Goal: Task Accomplishment & Management: Manage account settings

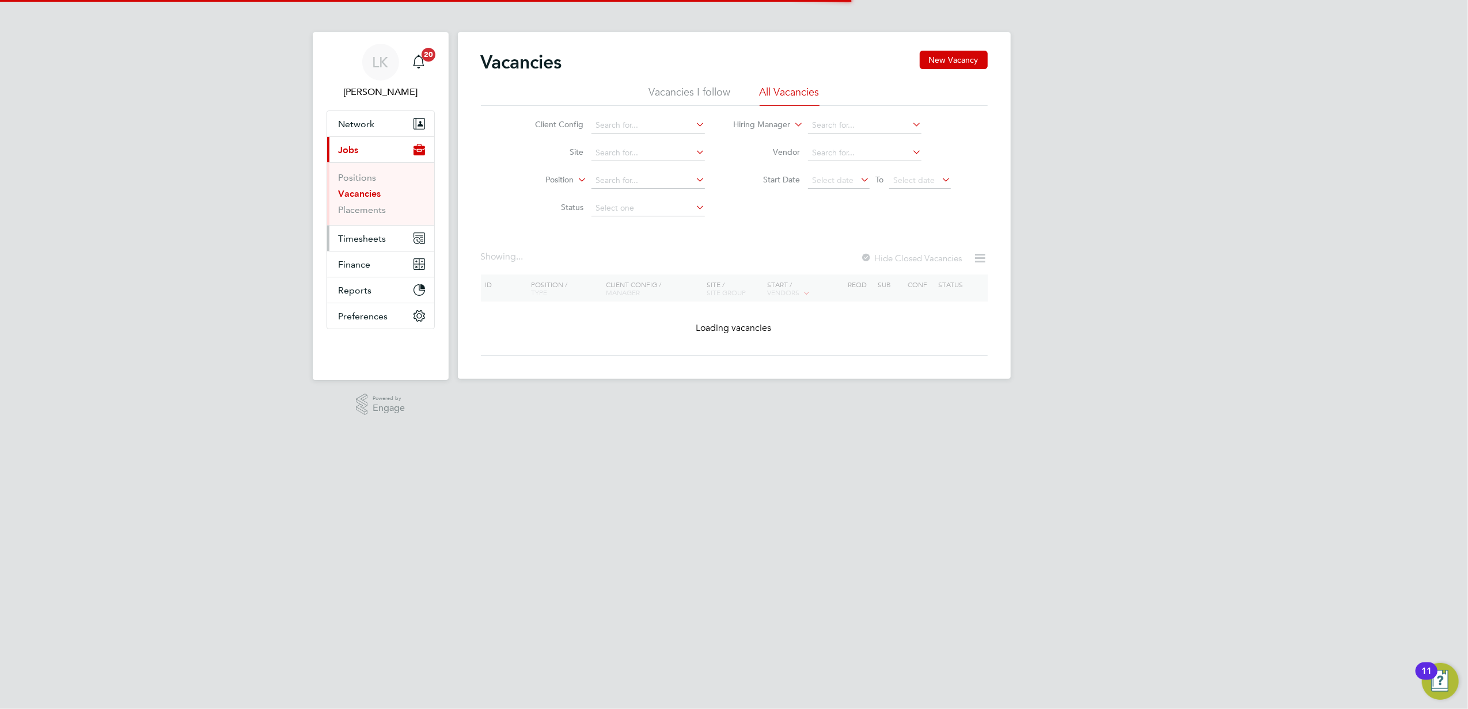
click at [390, 236] on button "Timesheets" at bounding box center [380, 238] width 107 height 25
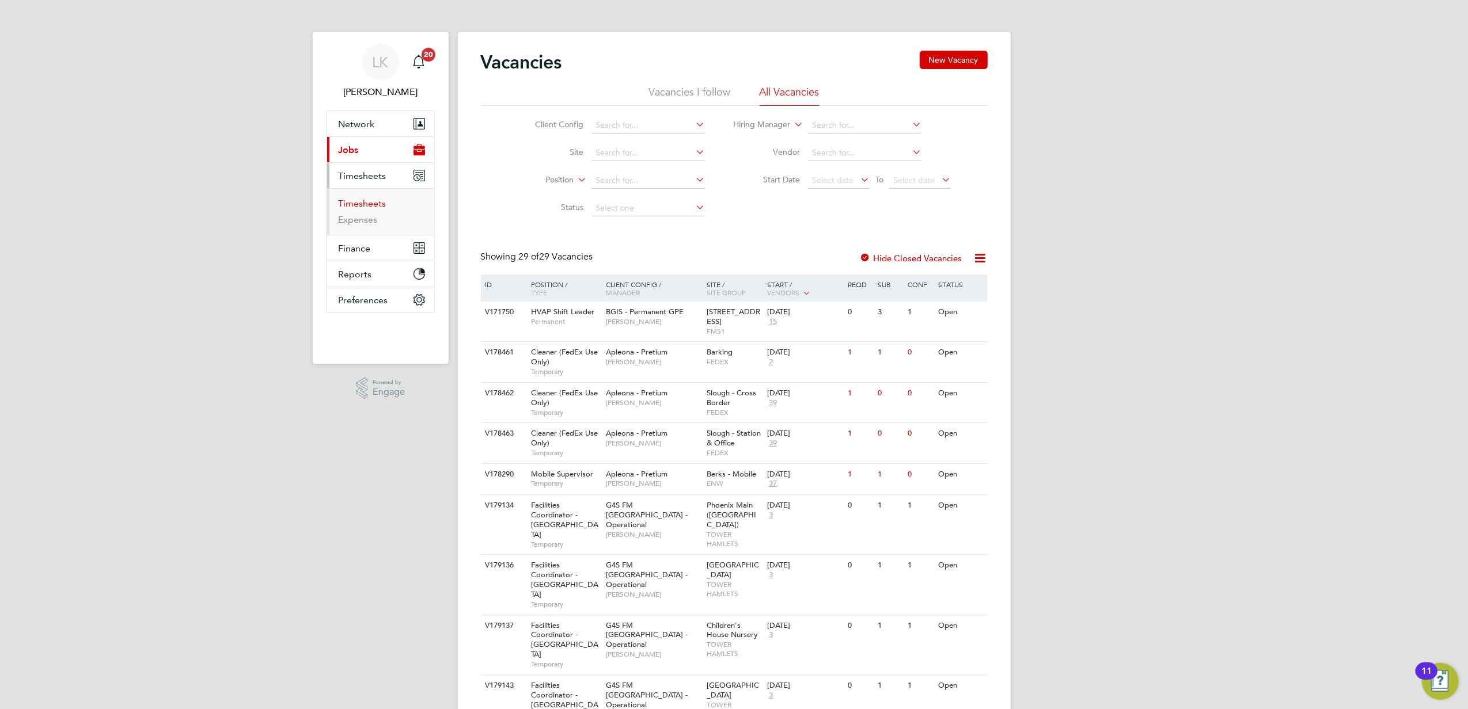
click at [377, 201] on link "Timesheets" at bounding box center [363, 203] width 48 height 11
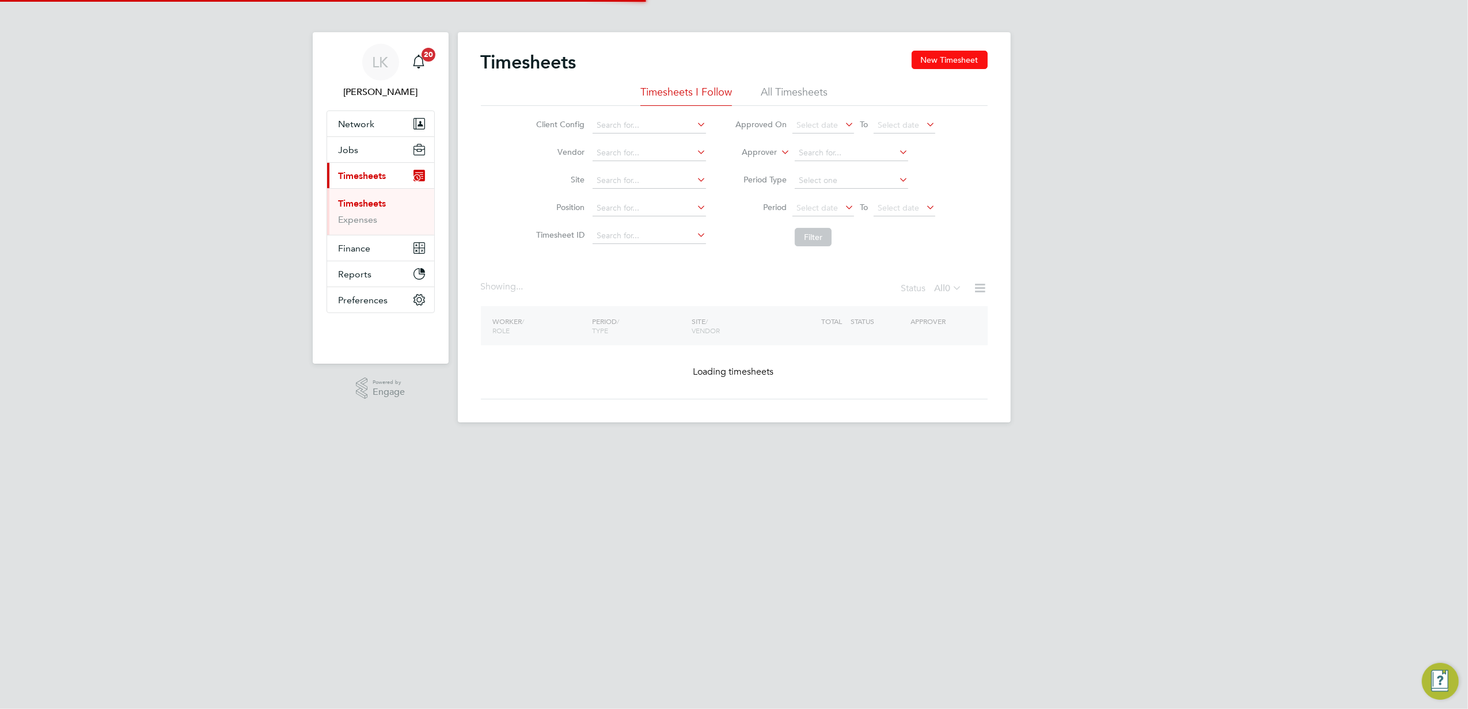
click at [944, 67] on button "New Timesheet" at bounding box center [949, 60] width 76 height 18
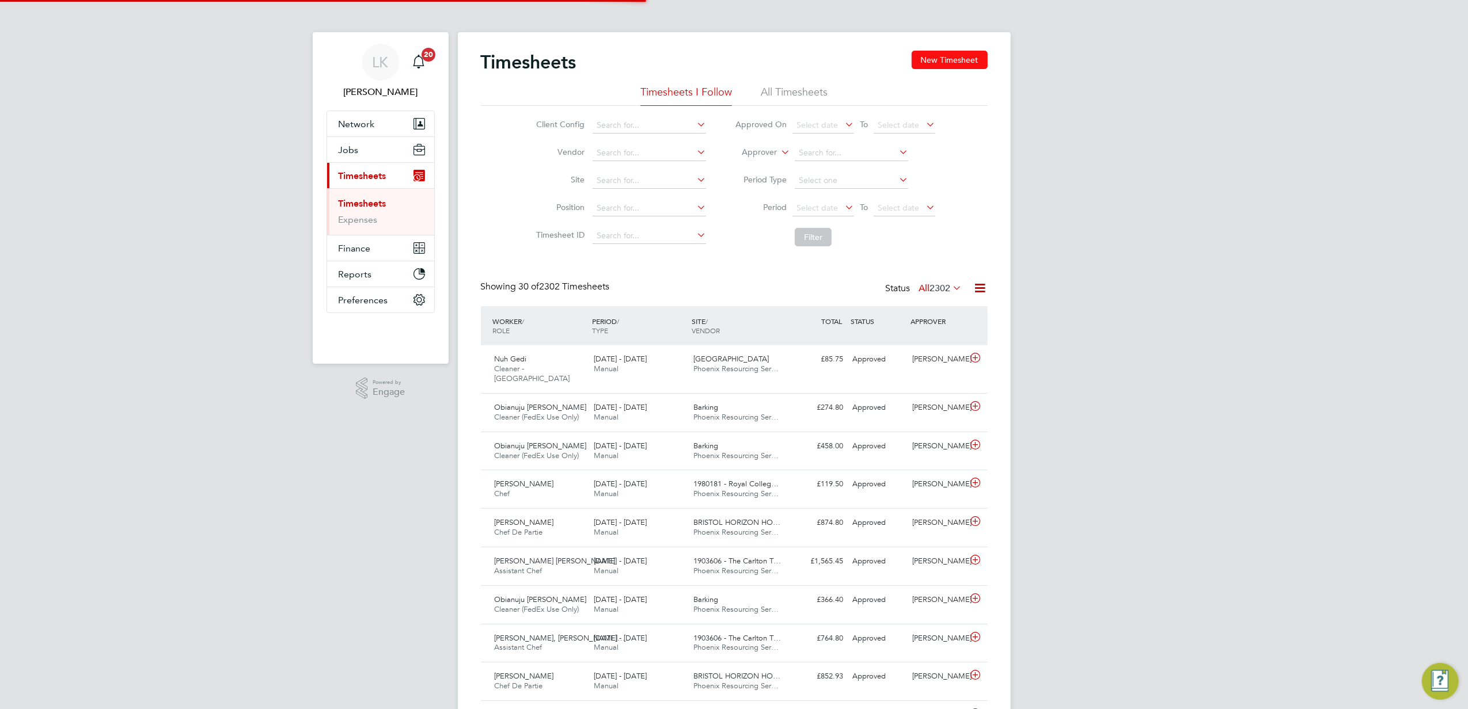
click at [944, 67] on button "New Timesheet" at bounding box center [949, 60] width 76 height 18
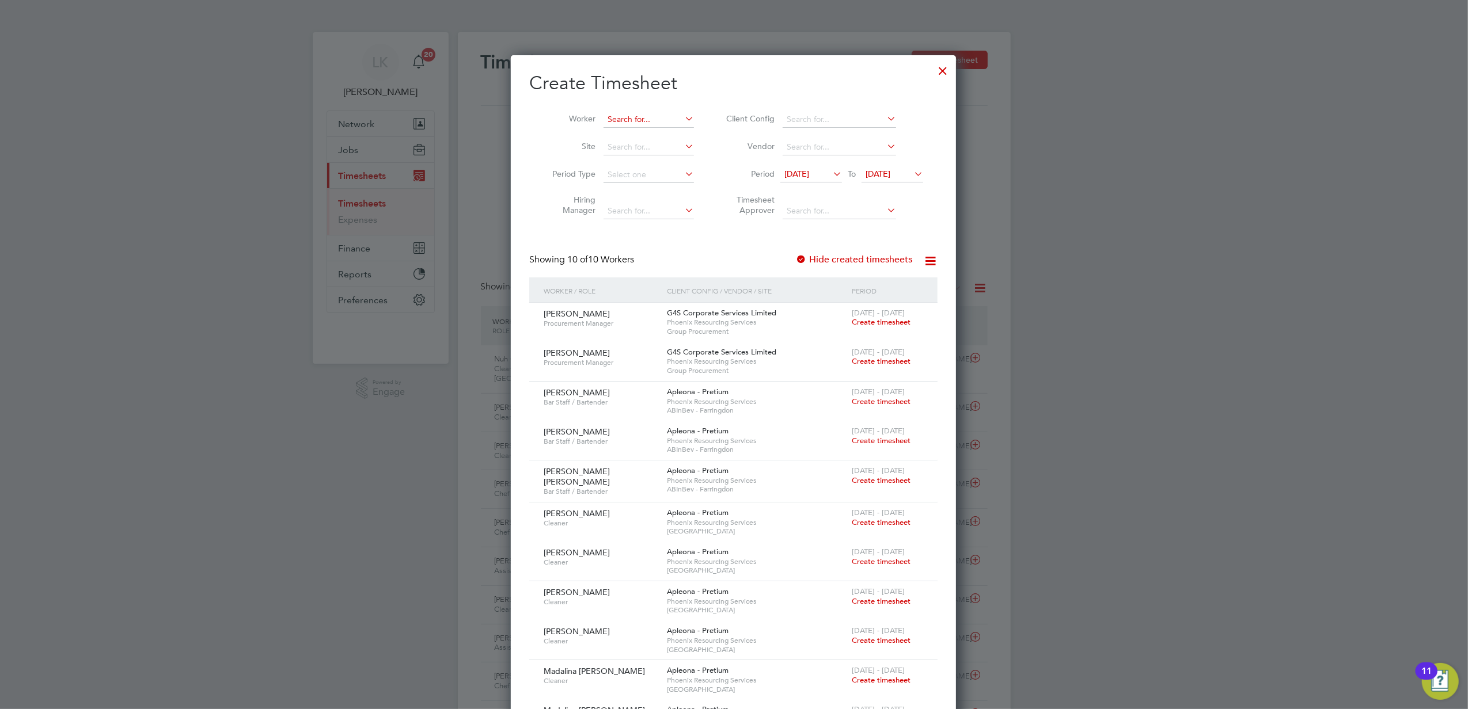
click at [662, 112] on input at bounding box center [648, 120] width 90 height 16
paste input "[PERSON_NAME]"
type input "[PERSON_NAME]"
click at [668, 134] on li "[PERSON_NAME]" at bounding box center [649, 135] width 92 height 16
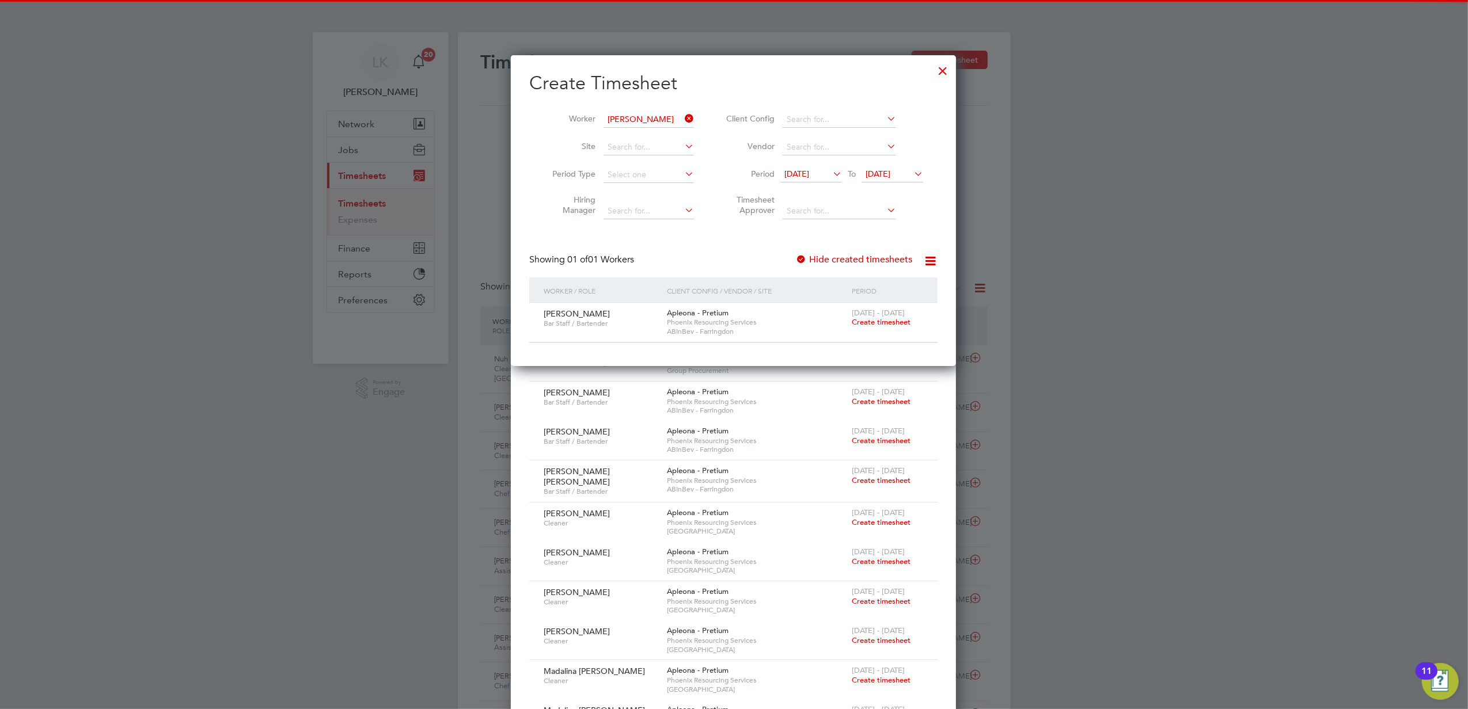
click at [891, 323] on span "Create timesheet" at bounding box center [881, 322] width 59 height 10
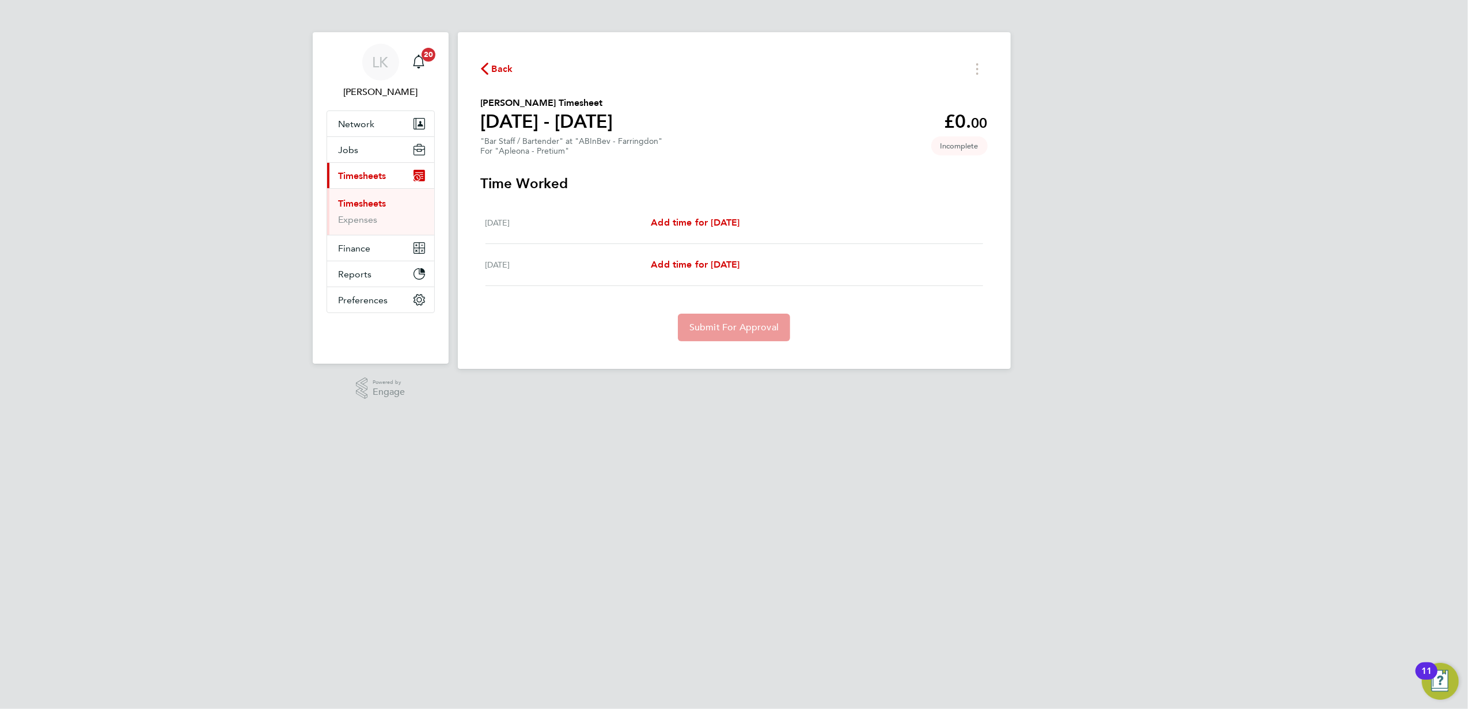
click at [506, 72] on span "Back" at bounding box center [502, 69] width 21 height 14
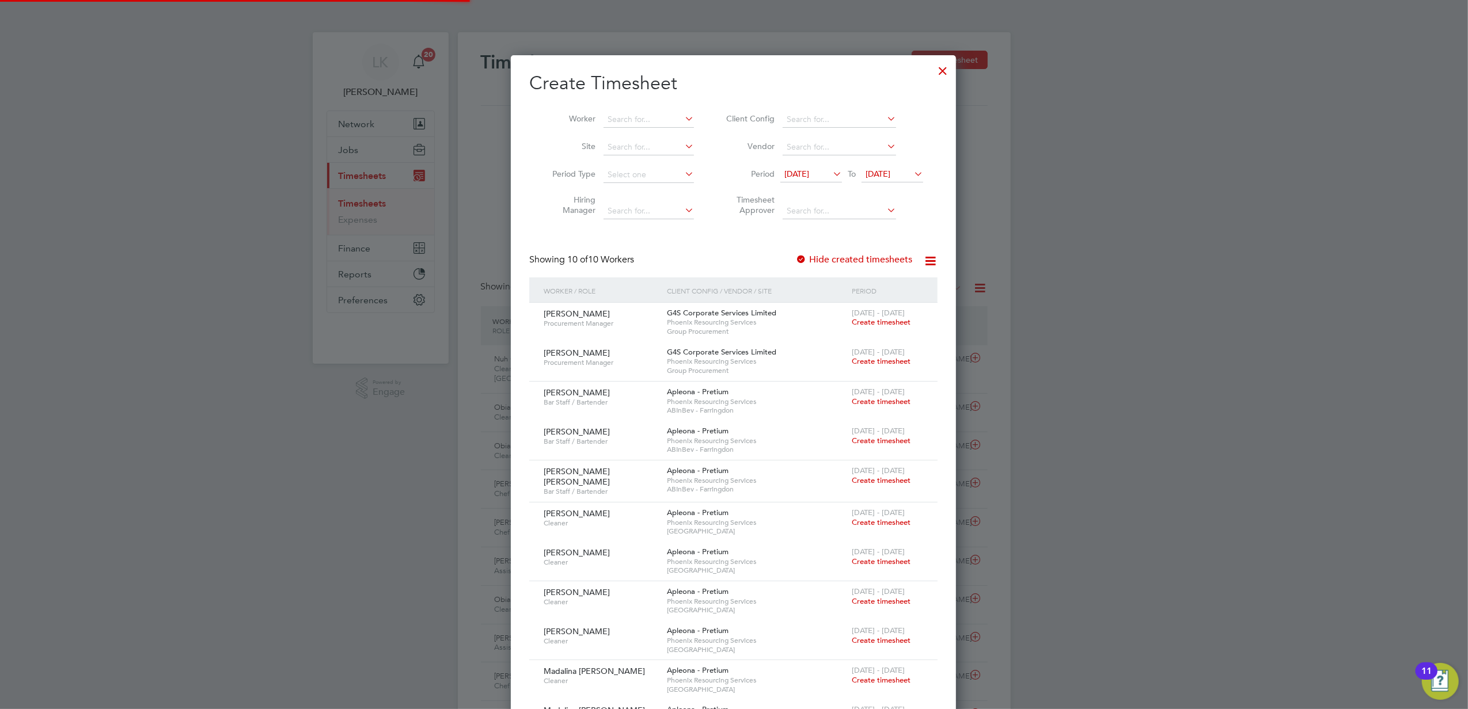
click at [890, 173] on span "[DATE]" at bounding box center [877, 174] width 25 height 10
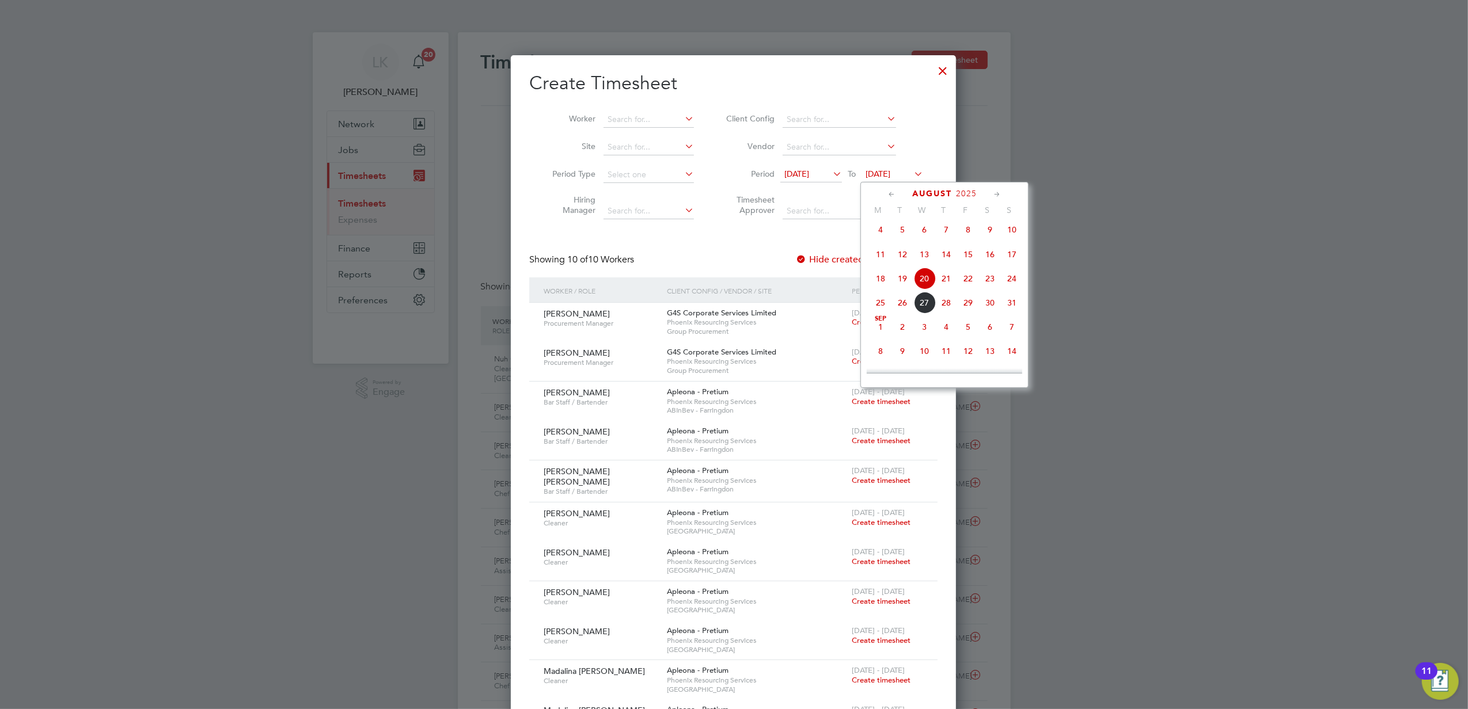
click at [953, 330] on span "4" at bounding box center [946, 327] width 22 height 22
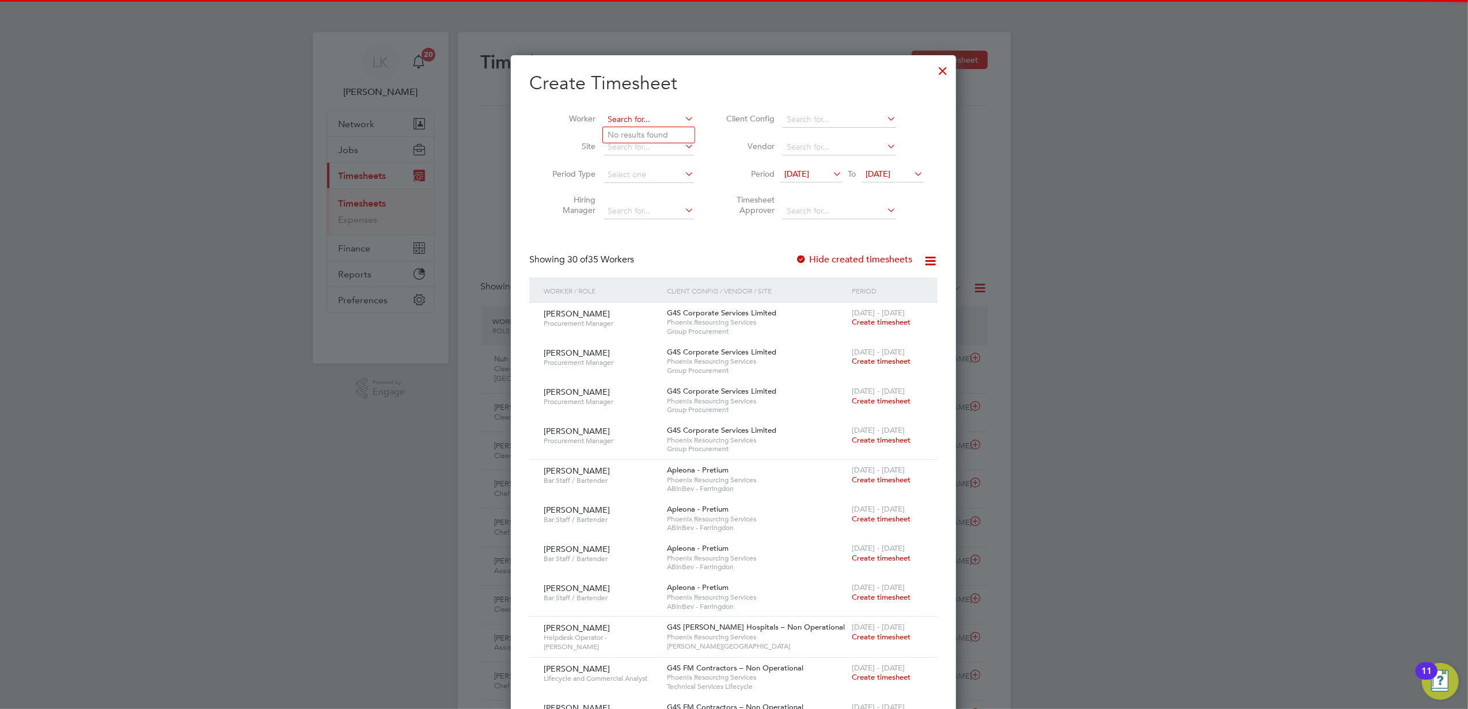
drag, startPoint x: 673, startPoint y: 114, endPoint x: 638, endPoint y: 118, distance: 34.8
click at [641, 118] on input at bounding box center [648, 120] width 90 height 16
paste input "[PERSON_NAME]"
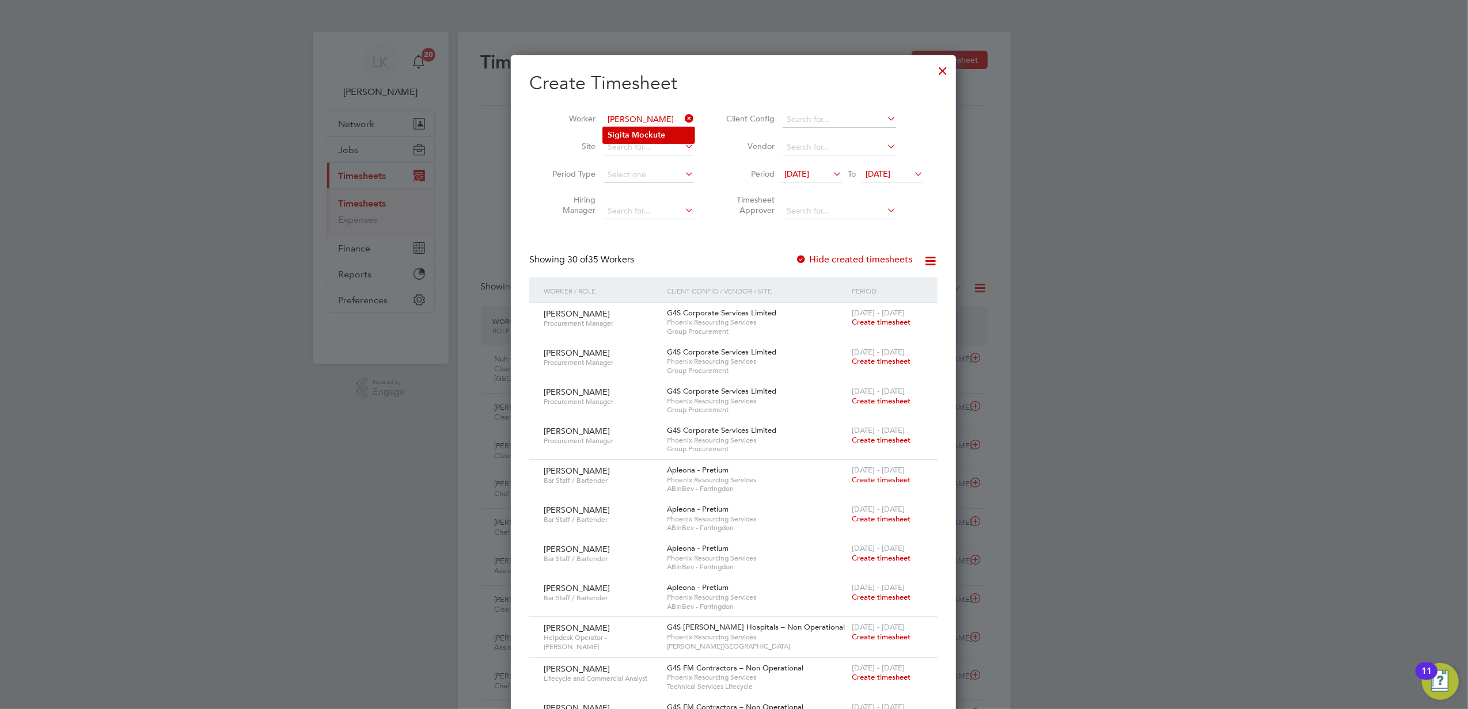
type input "[PERSON_NAME]"
click at [666, 132] on li "[PERSON_NAME]" at bounding box center [649, 135] width 92 height 16
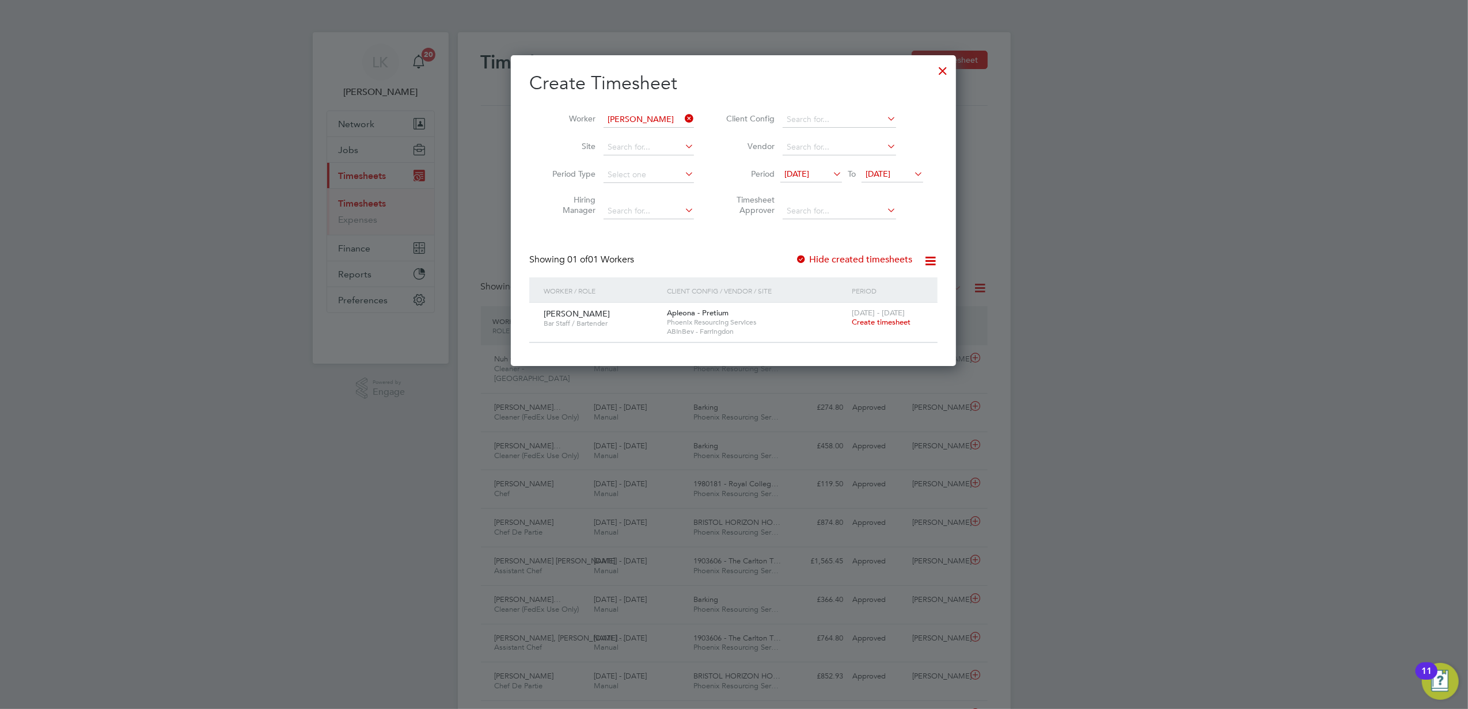
click at [816, 261] on label "Hide created timesheets" at bounding box center [853, 260] width 117 height 12
click at [938, 75] on div at bounding box center [942, 68] width 21 height 21
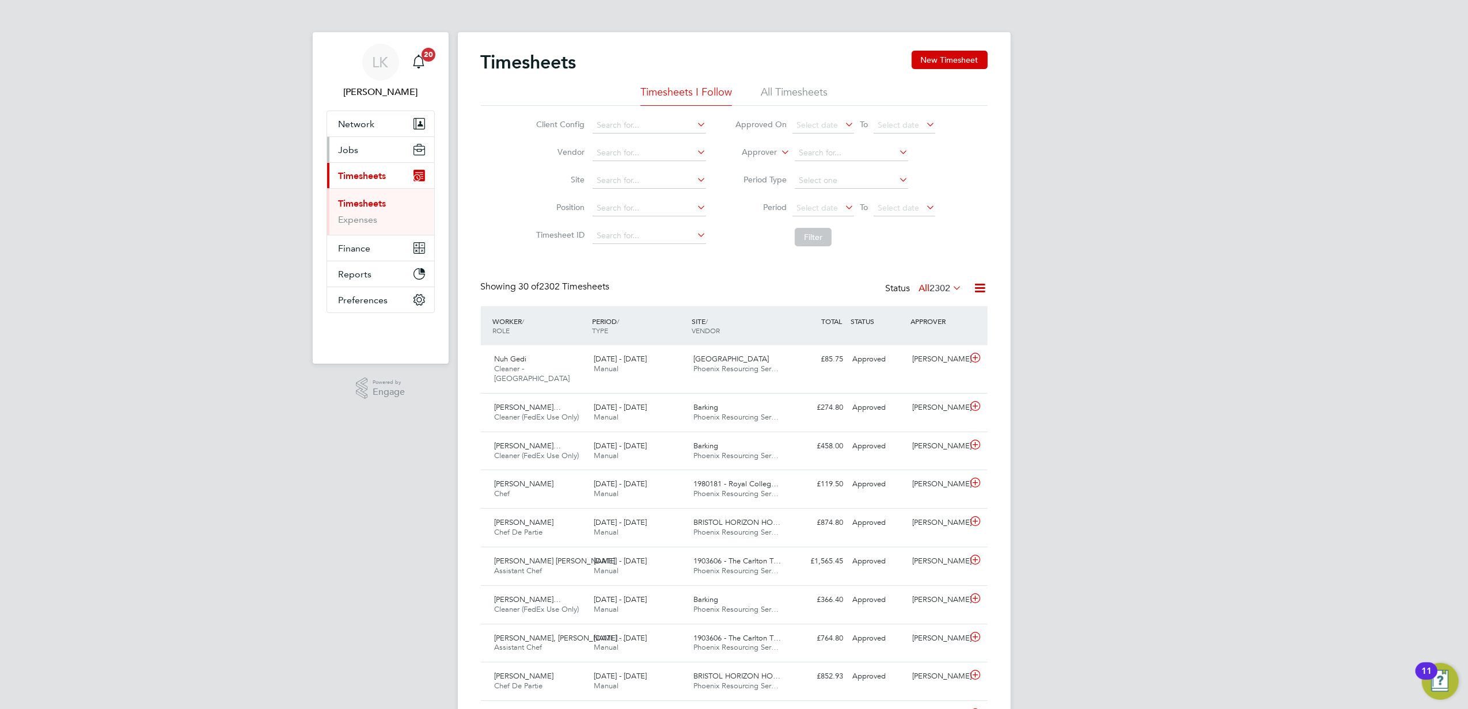
click at [374, 149] on button "Jobs" at bounding box center [380, 149] width 107 height 25
click at [383, 206] on link "Placements" at bounding box center [363, 209] width 48 height 11
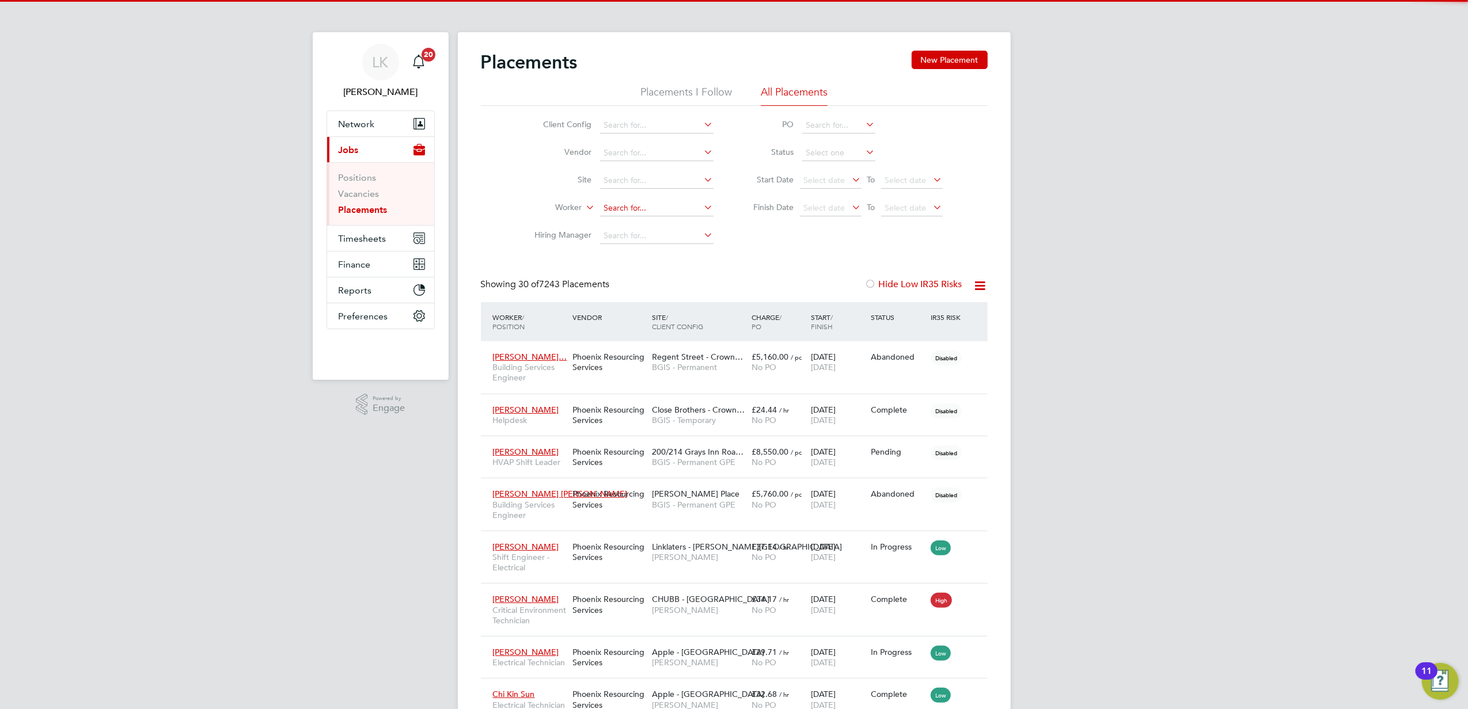
click at [641, 212] on input at bounding box center [656, 208] width 113 height 16
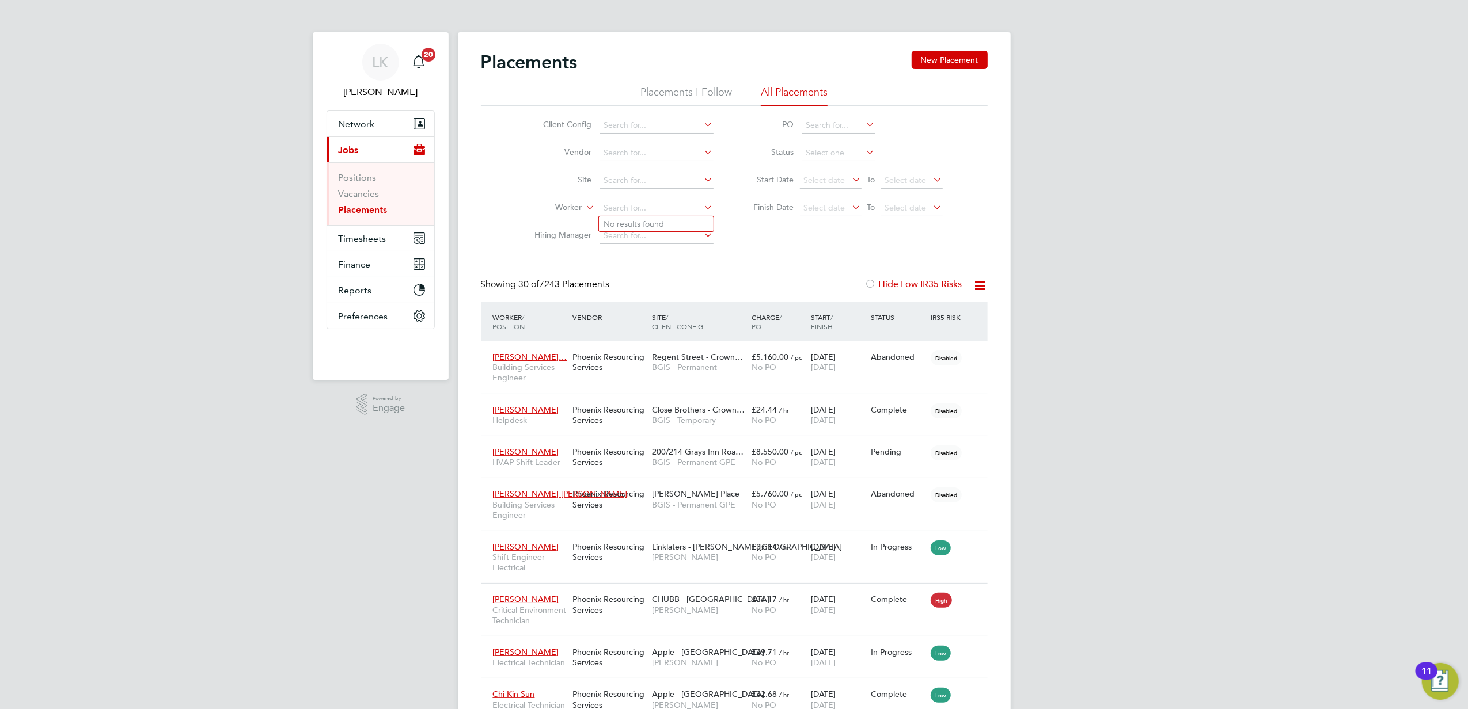
paste input "[PERSON_NAME]"
type input "[PERSON_NAME]"
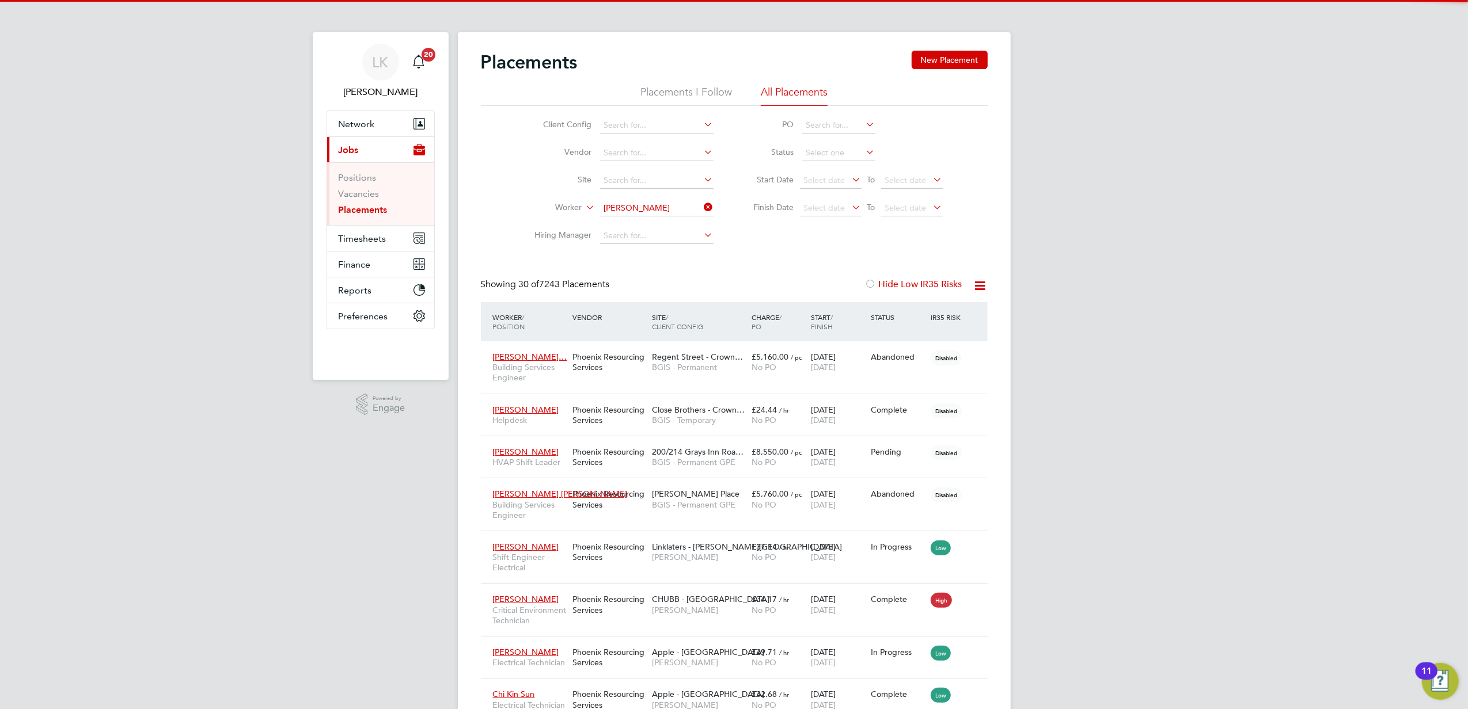
click at [656, 219] on b "Mockute" at bounding box center [644, 224] width 33 height 10
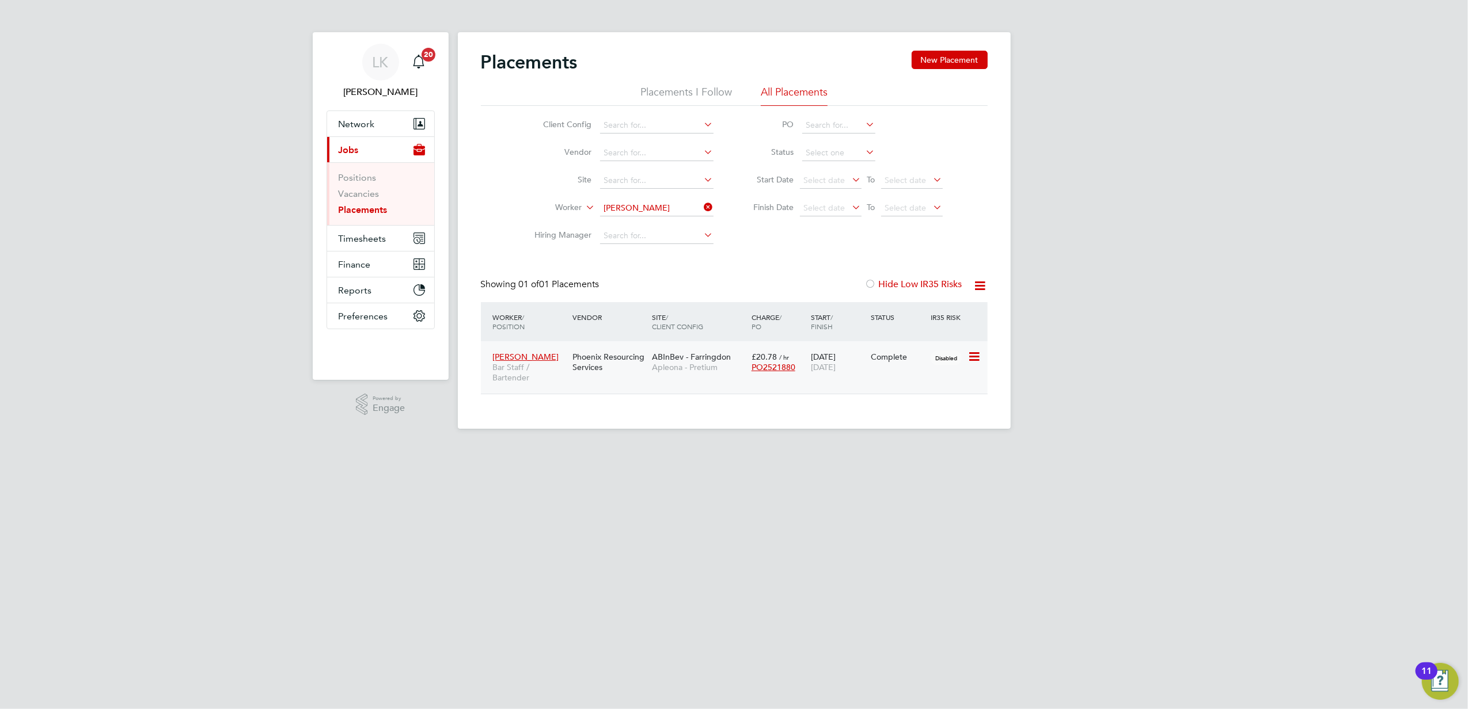
click at [920, 371] on div "[PERSON_NAME] Bar Staff / Bartender Phoenix Resourcing Services ABInBev - [GEOG…" at bounding box center [734, 367] width 507 height 52
click at [835, 368] on span "[DATE]" at bounding box center [823, 367] width 25 height 10
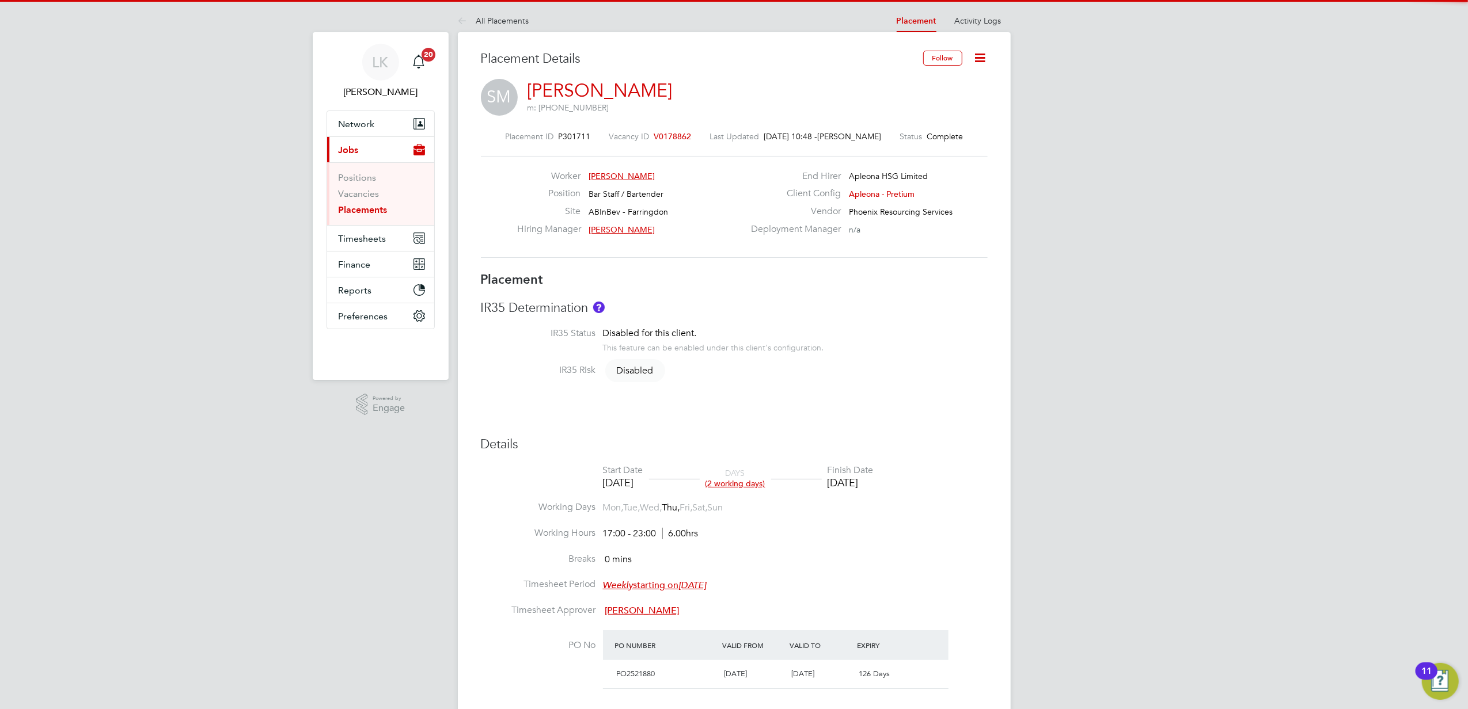
click at [977, 56] on icon at bounding box center [980, 58] width 14 height 14
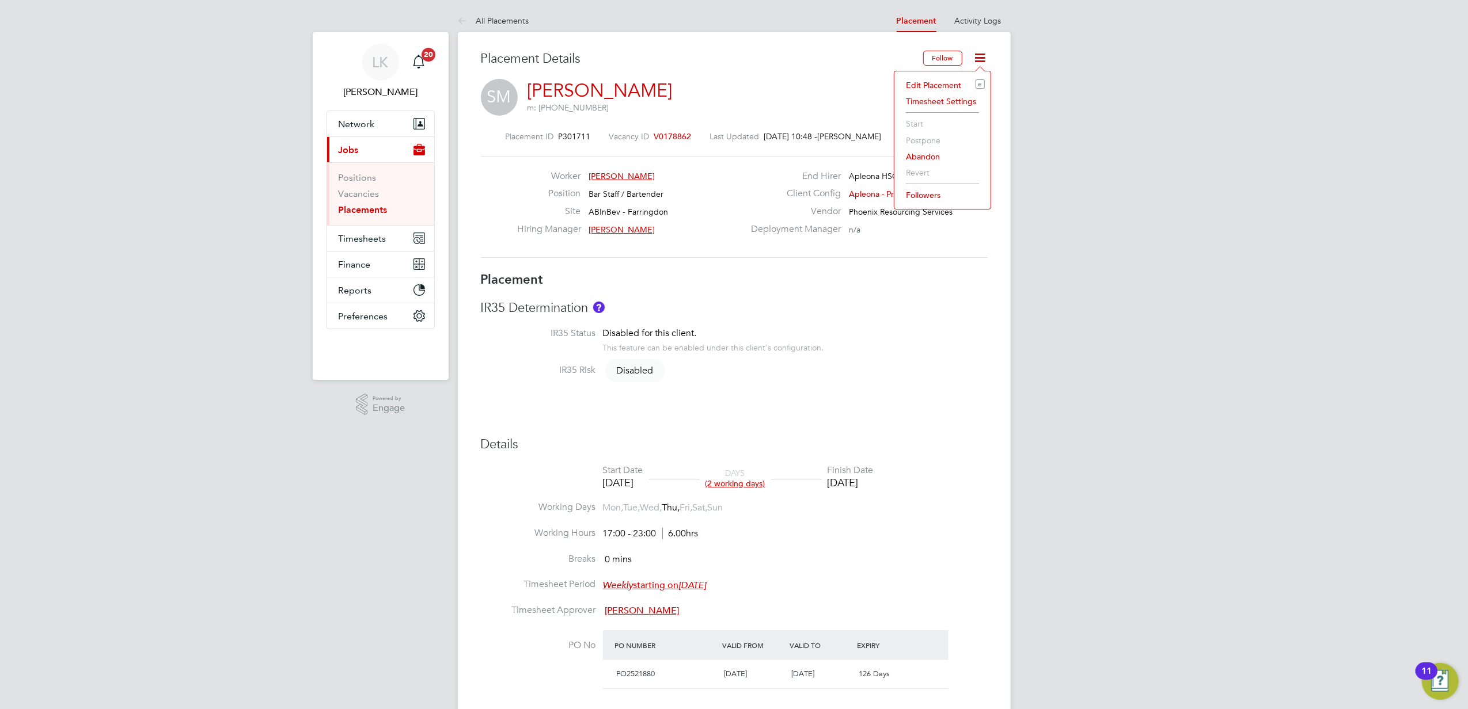
click at [921, 89] on li "Edit Placement e" at bounding box center [942, 85] width 85 height 16
type input "Sean Treacy"
type input "[DATE]"
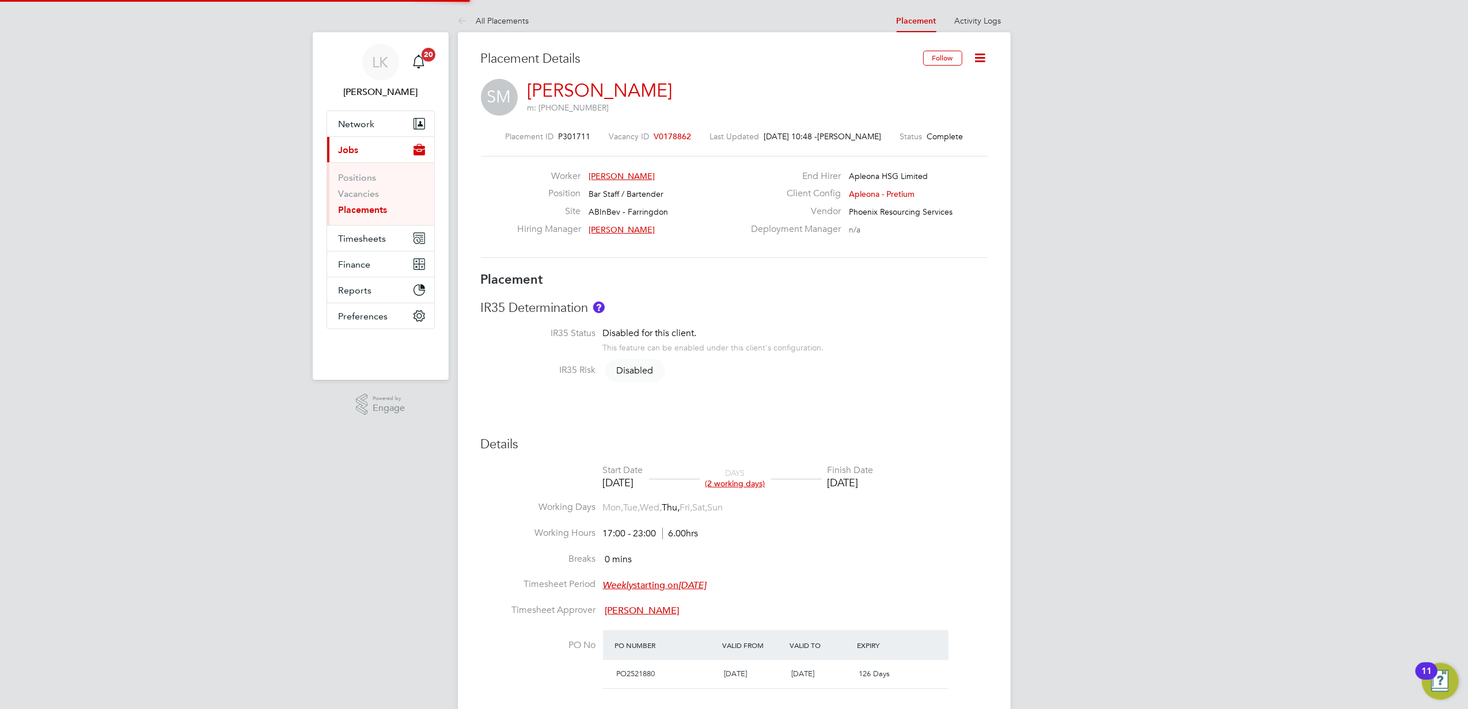
type input "17:00"
type input "23:00"
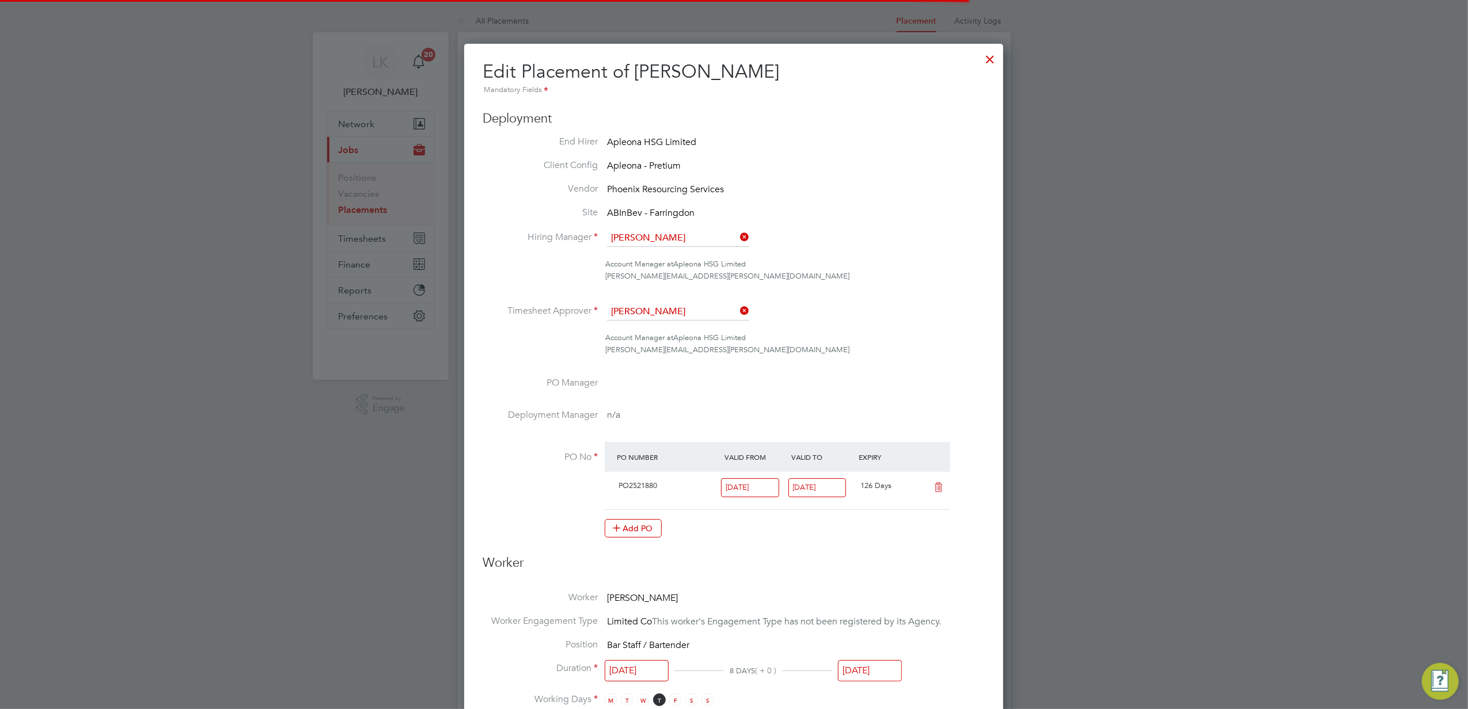
scroll to position [6, 6]
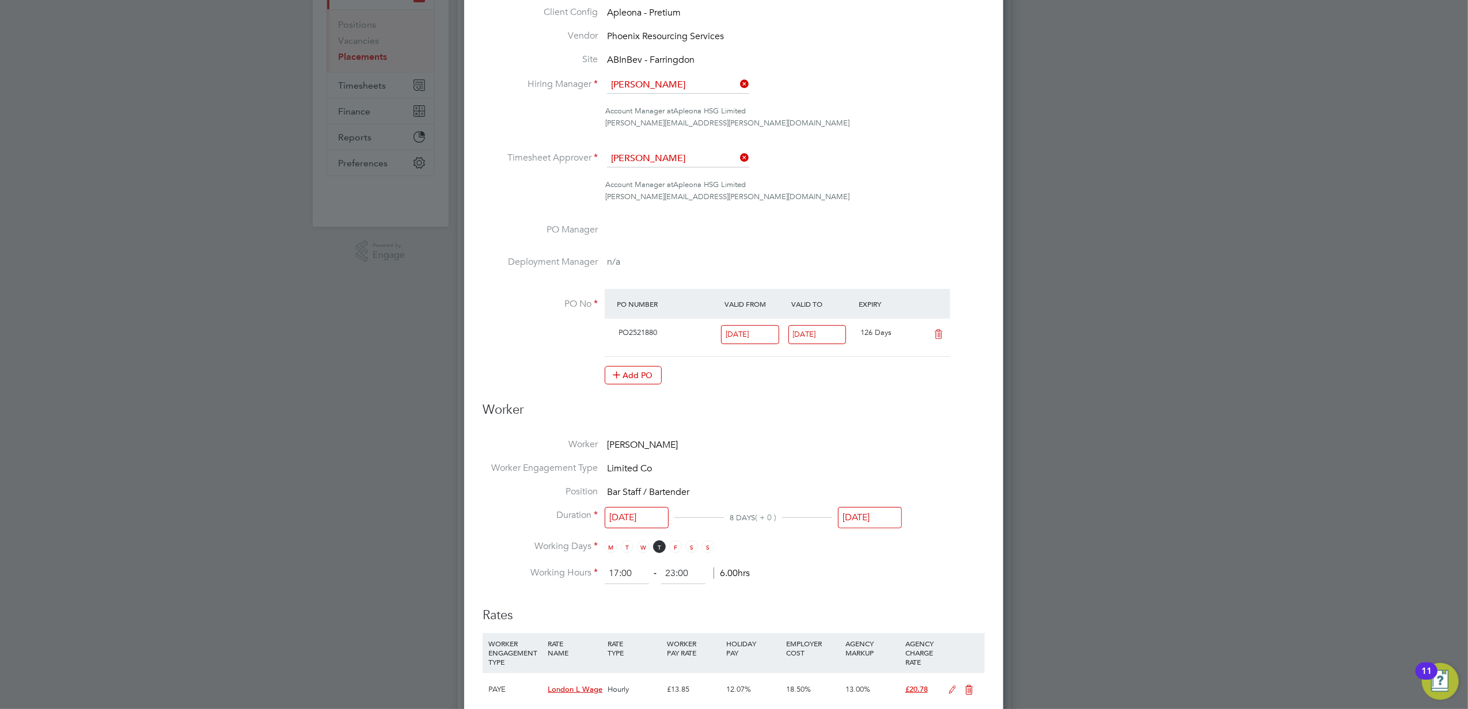
click at [882, 514] on input "[DATE]" at bounding box center [870, 517] width 64 height 21
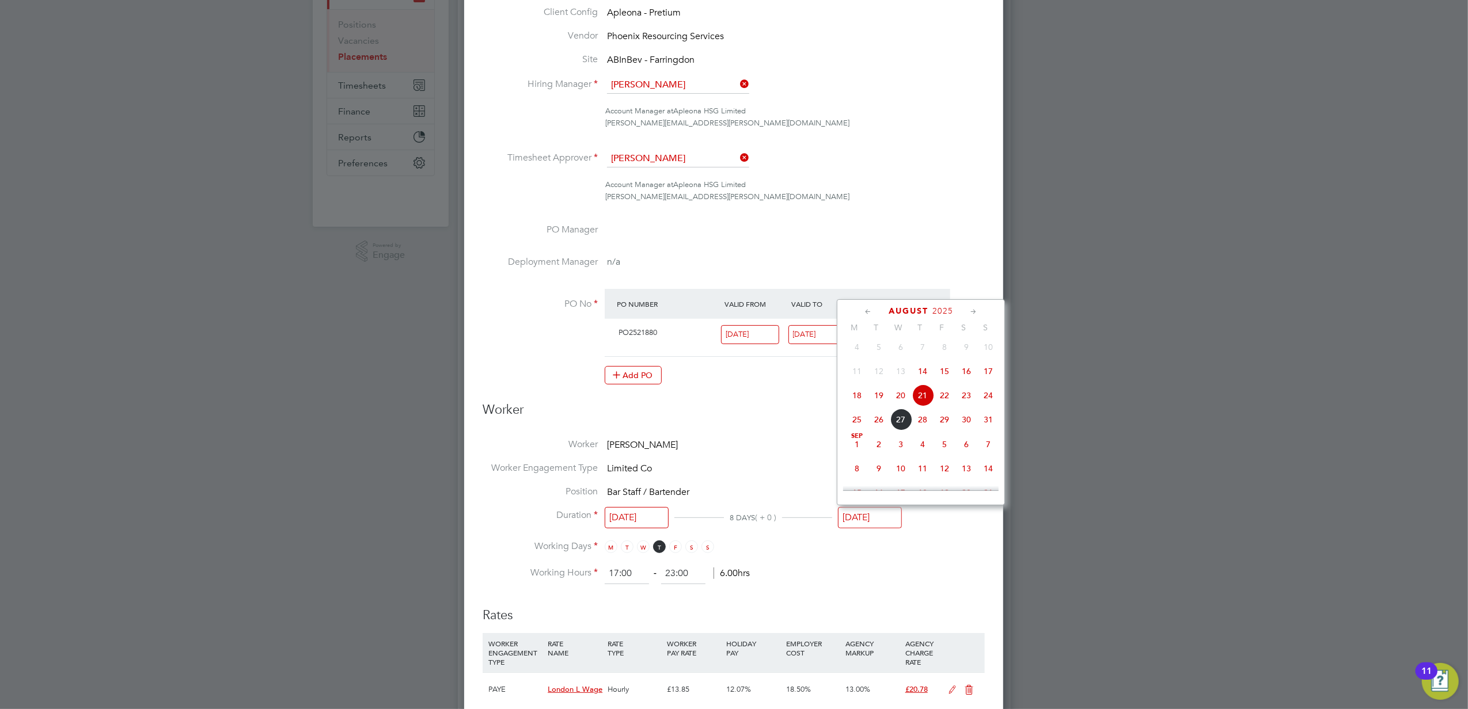
click at [989, 399] on span "24" at bounding box center [988, 396] width 22 height 22
type input "24 Aug 2025"
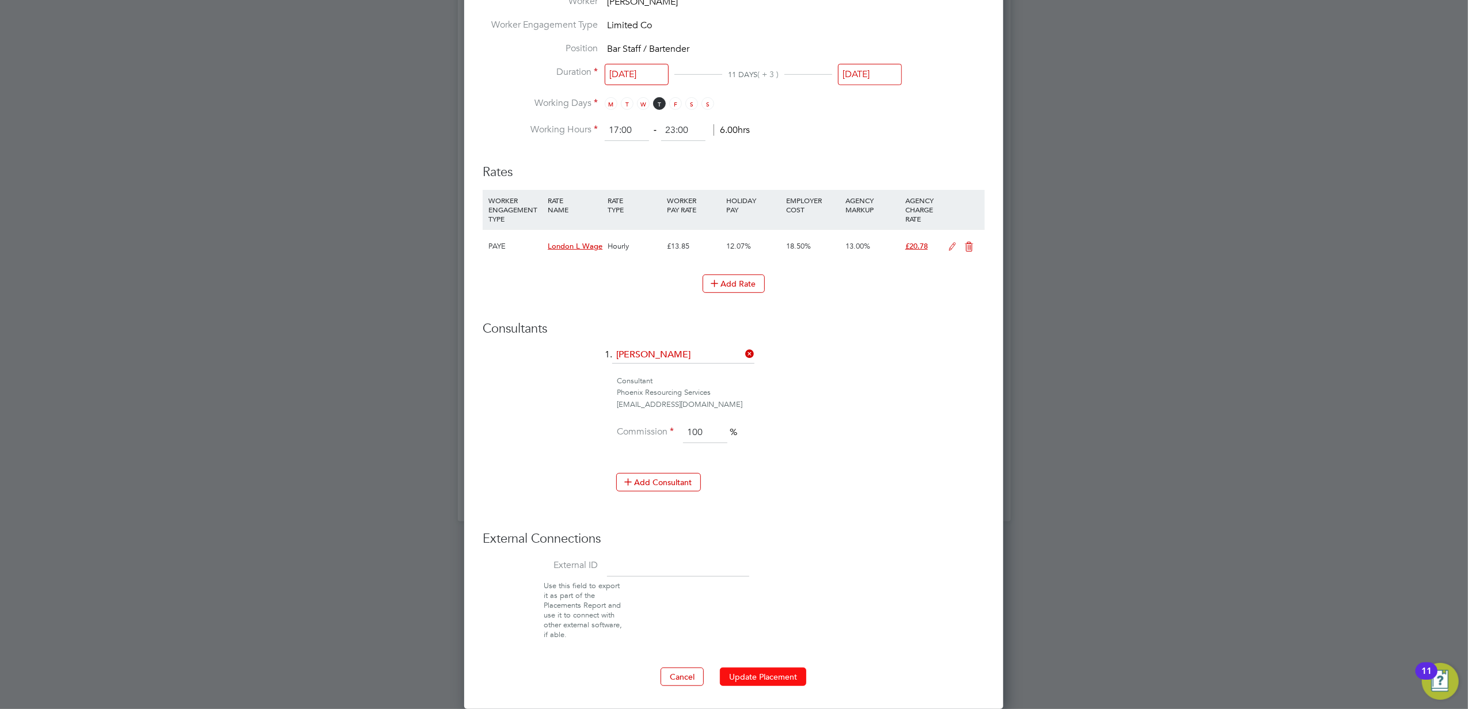
click at [767, 670] on button "Update Placement" at bounding box center [763, 677] width 86 height 18
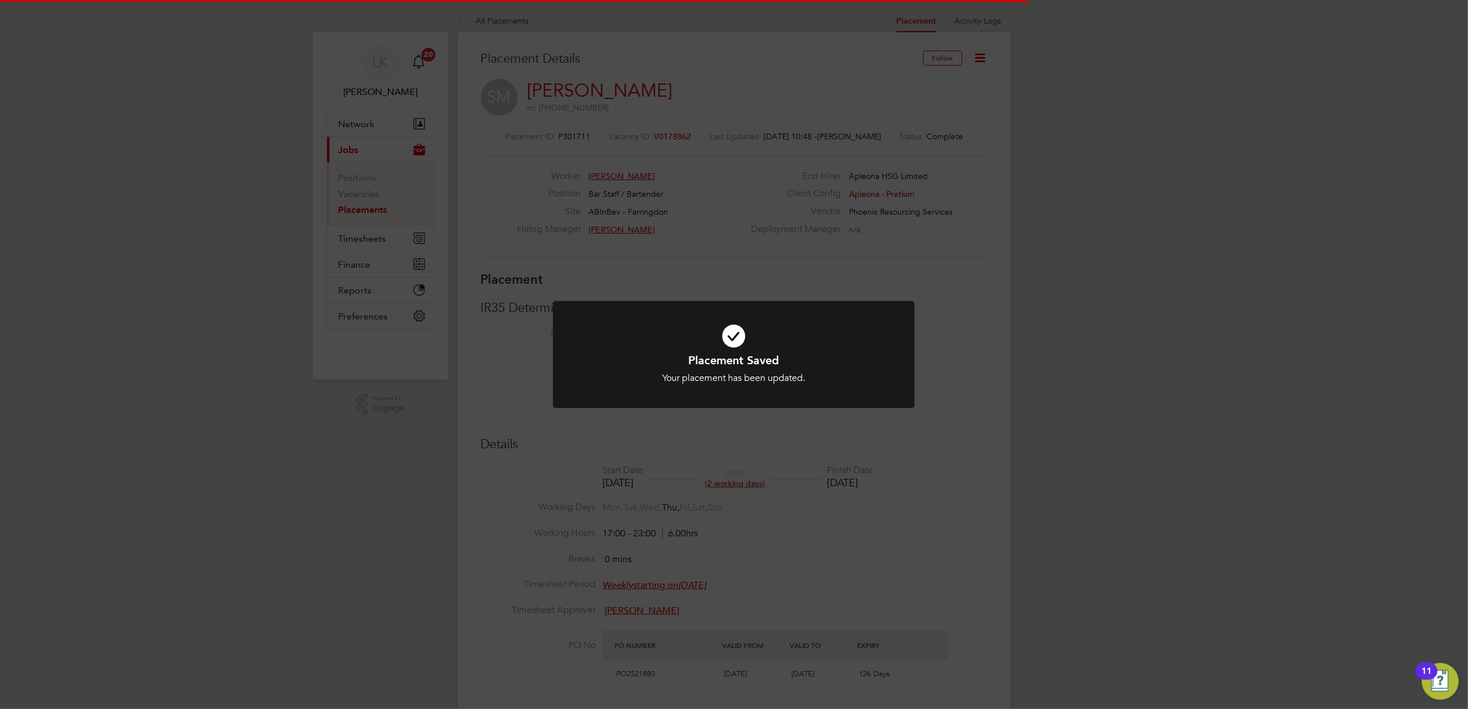
click at [1198, 342] on div "Placement Saved Your placement has been updated. Cancel Okay" at bounding box center [734, 354] width 1468 height 709
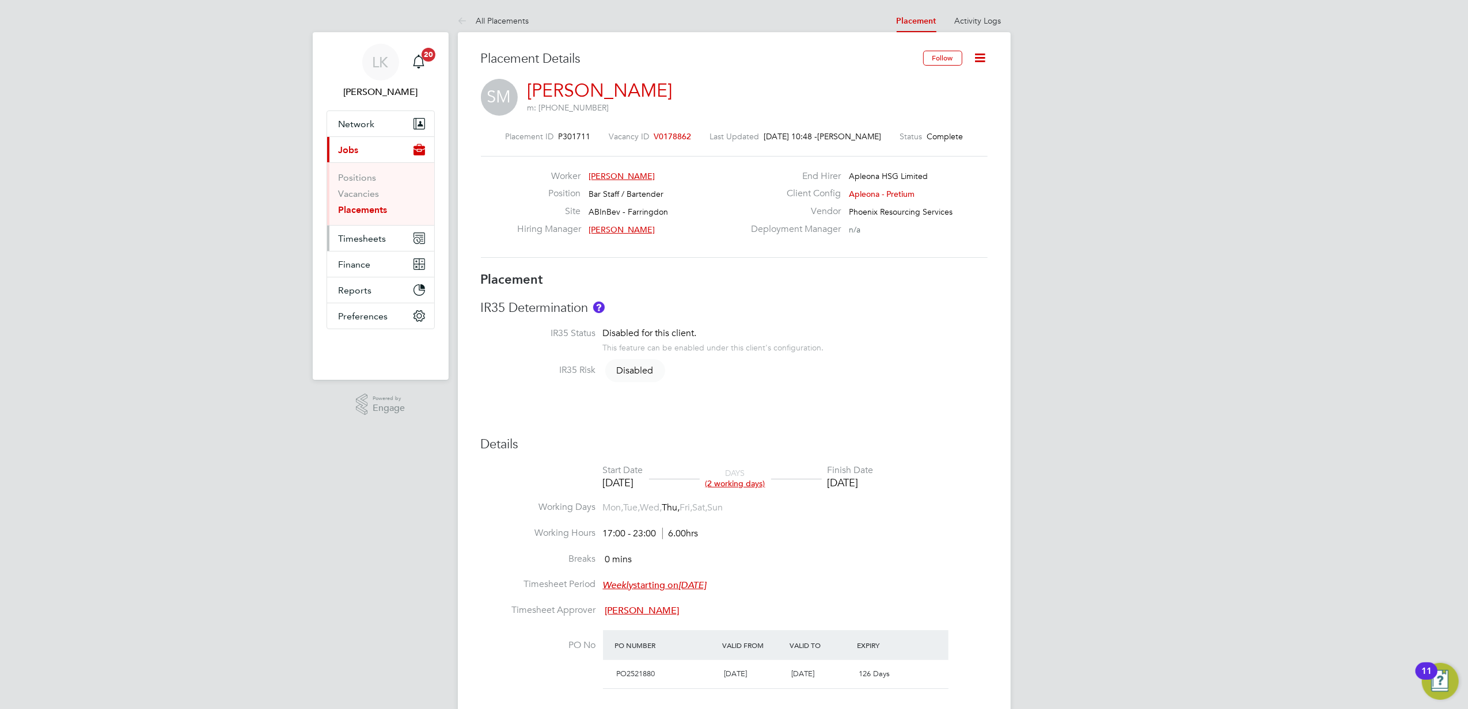
click at [363, 235] on span "Timesheets" at bounding box center [363, 238] width 48 height 11
drag, startPoint x: 376, startPoint y: 203, endPoint x: 443, endPoint y: 197, distance: 67.1
click at [376, 203] on link "Timesheets" at bounding box center [363, 203] width 48 height 11
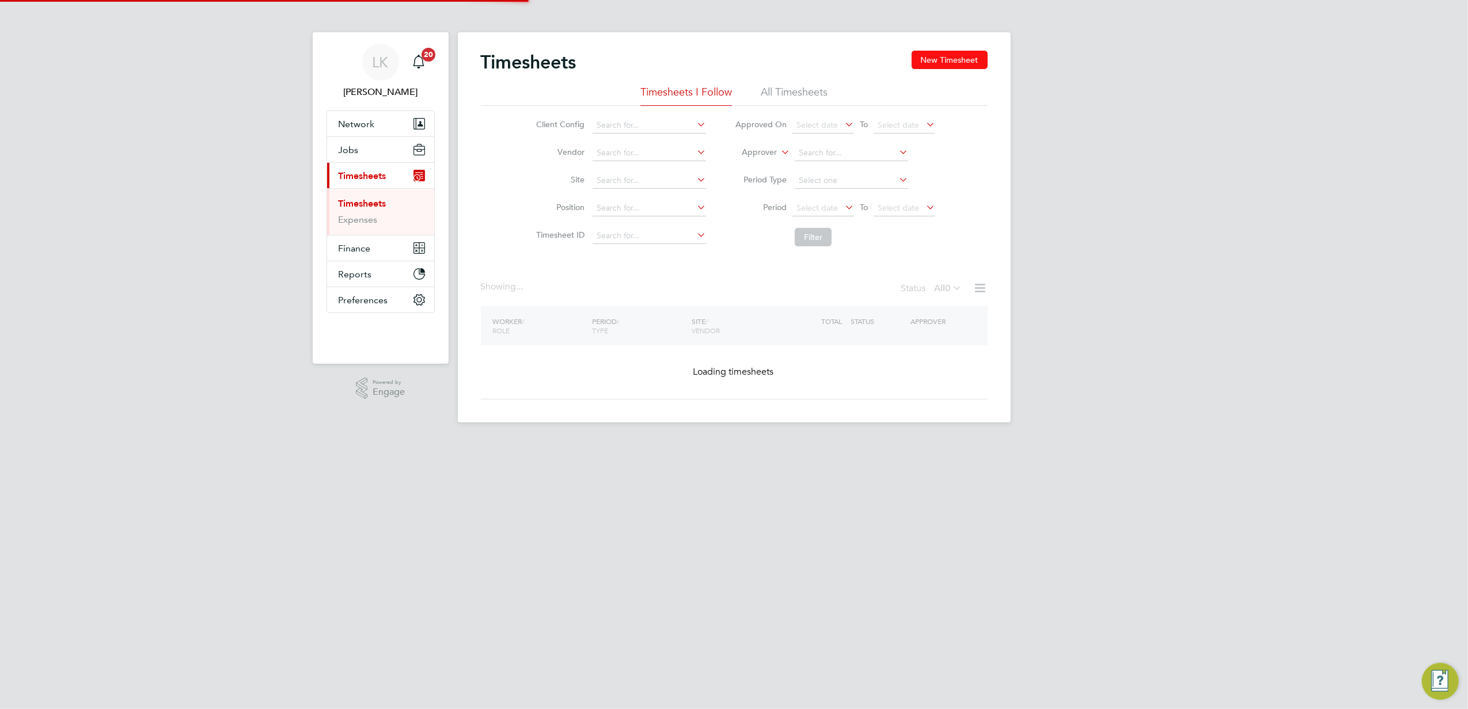
click at [963, 58] on button "New Timesheet" at bounding box center [949, 60] width 76 height 18
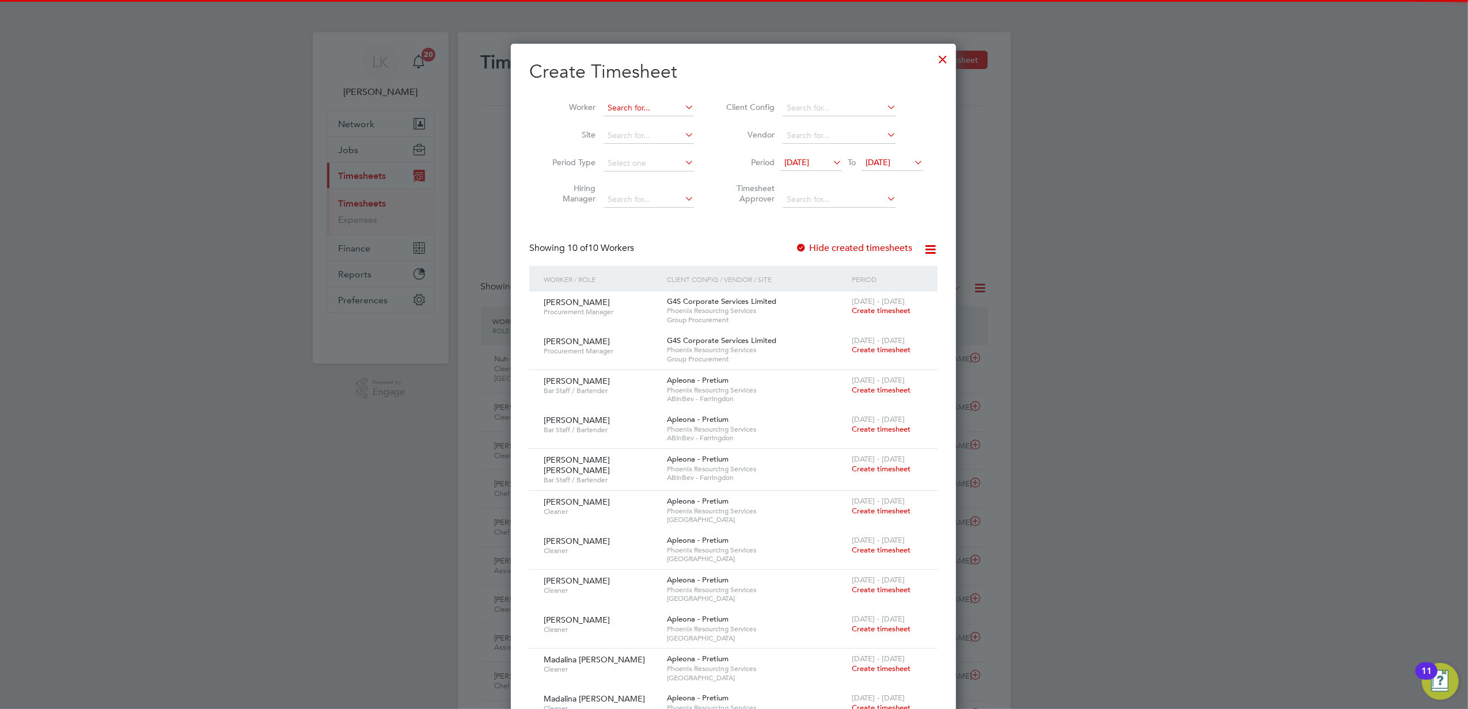
click at [654, 111] on input at bounding box center [648, 108] width 90 height 16
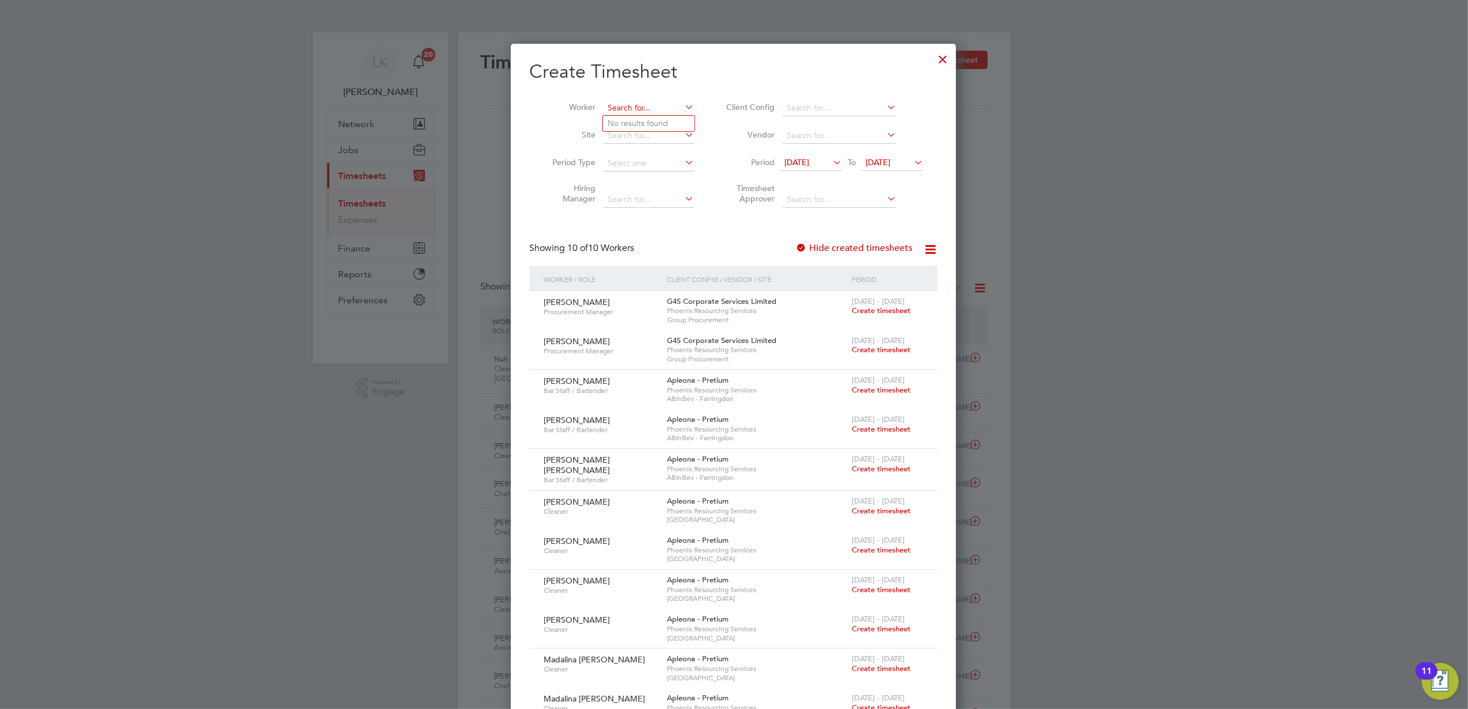
paste input "[PERSON_NAME]"
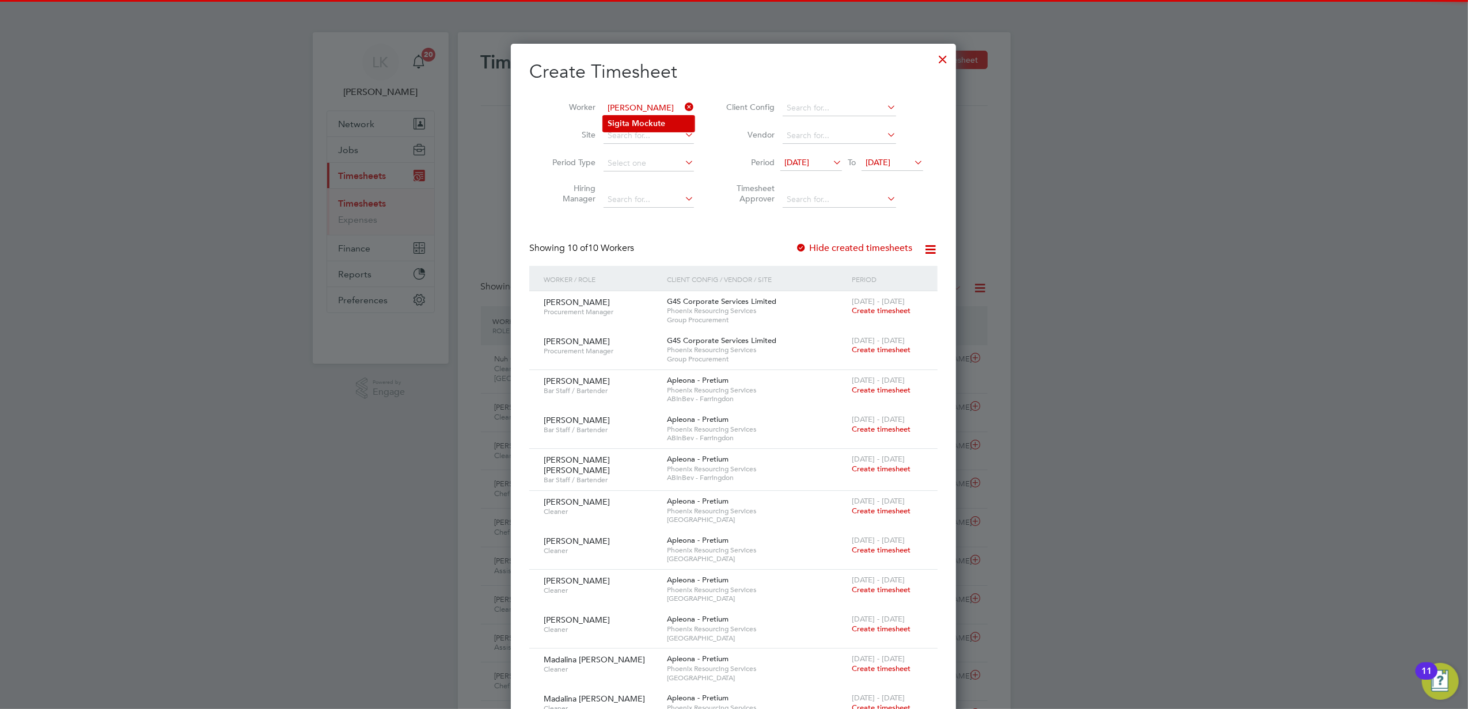
type input "[PERSON_NAME]"
click at [667, 123] on li "[PERSON_NAME]" at bounding box center [649, 124] width 92 height 16
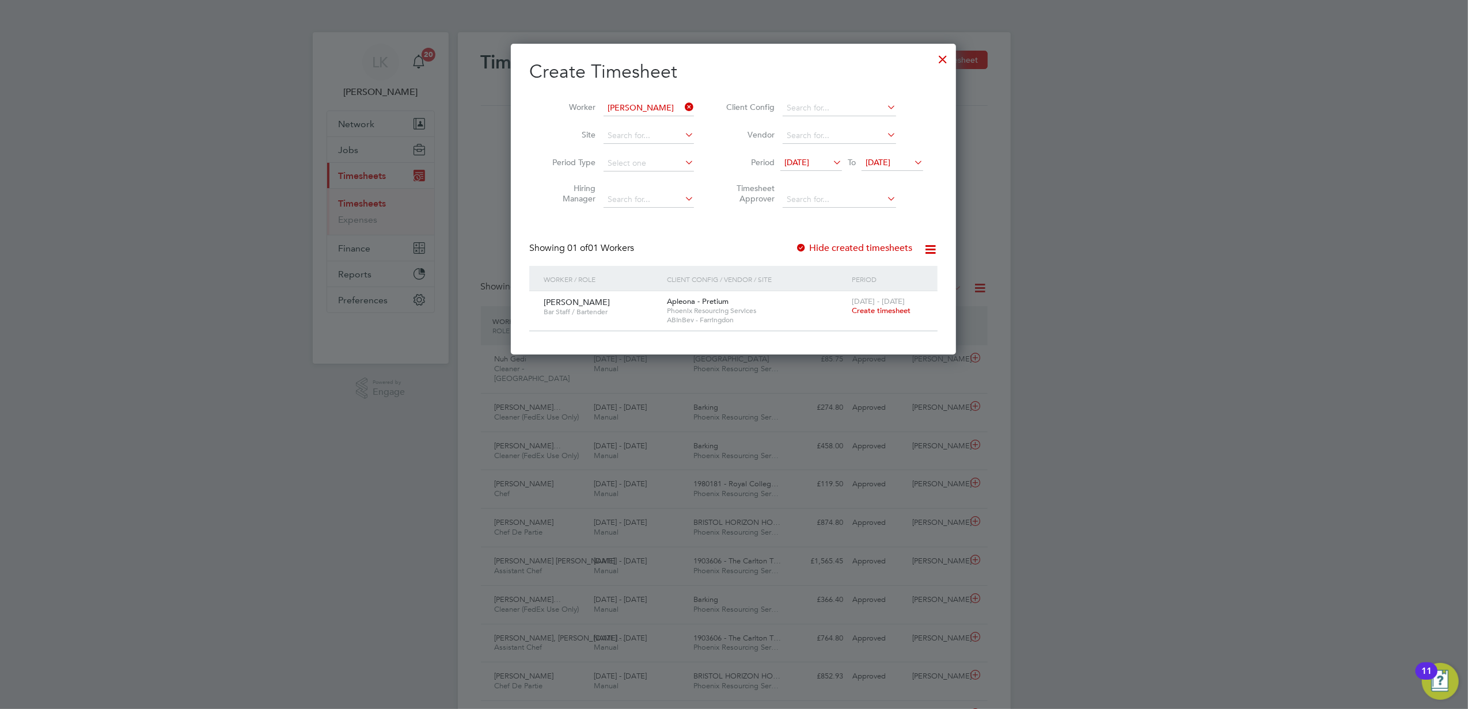
click at [890, 164] on span "[DATE]" at bounding box center [877, 162] width 25 height 10
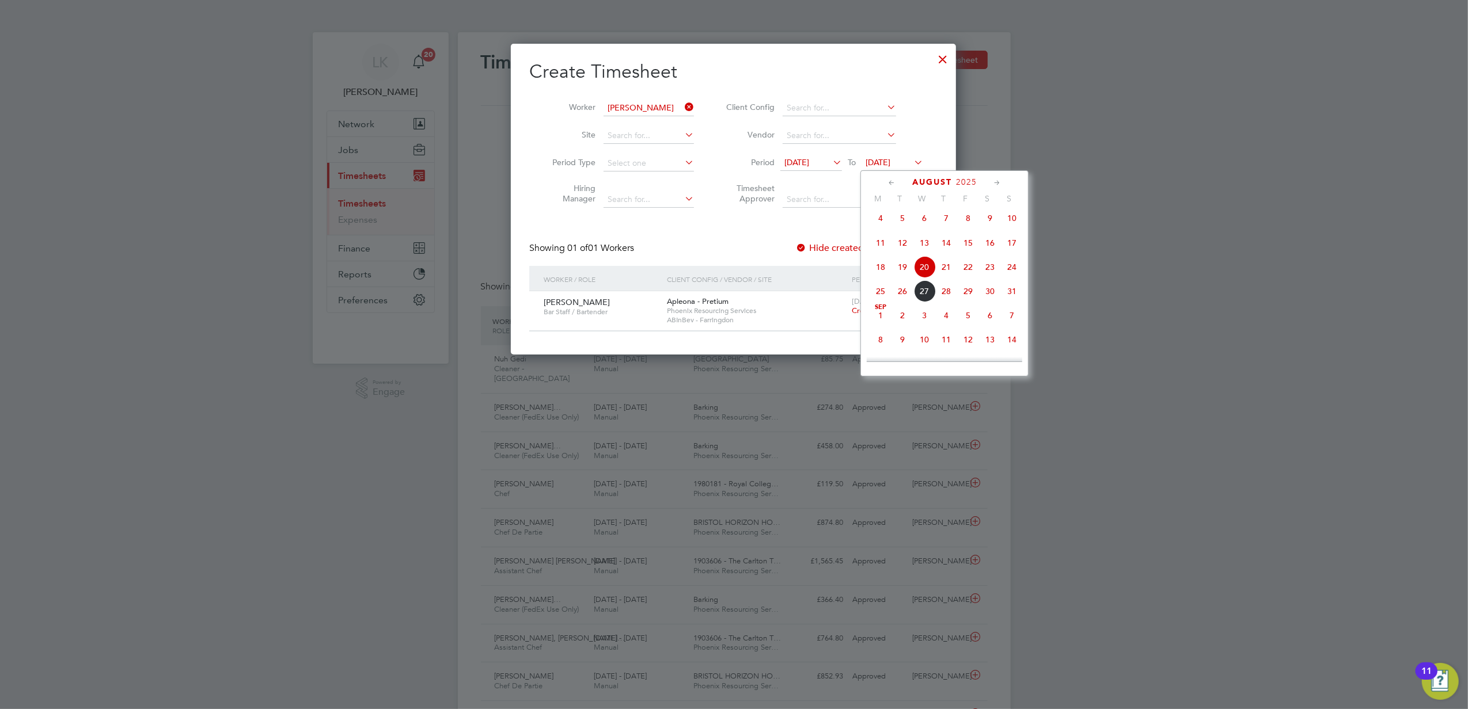
click at [985, 294] on span "30" at bounding box center [990, 291] width 22 height 22
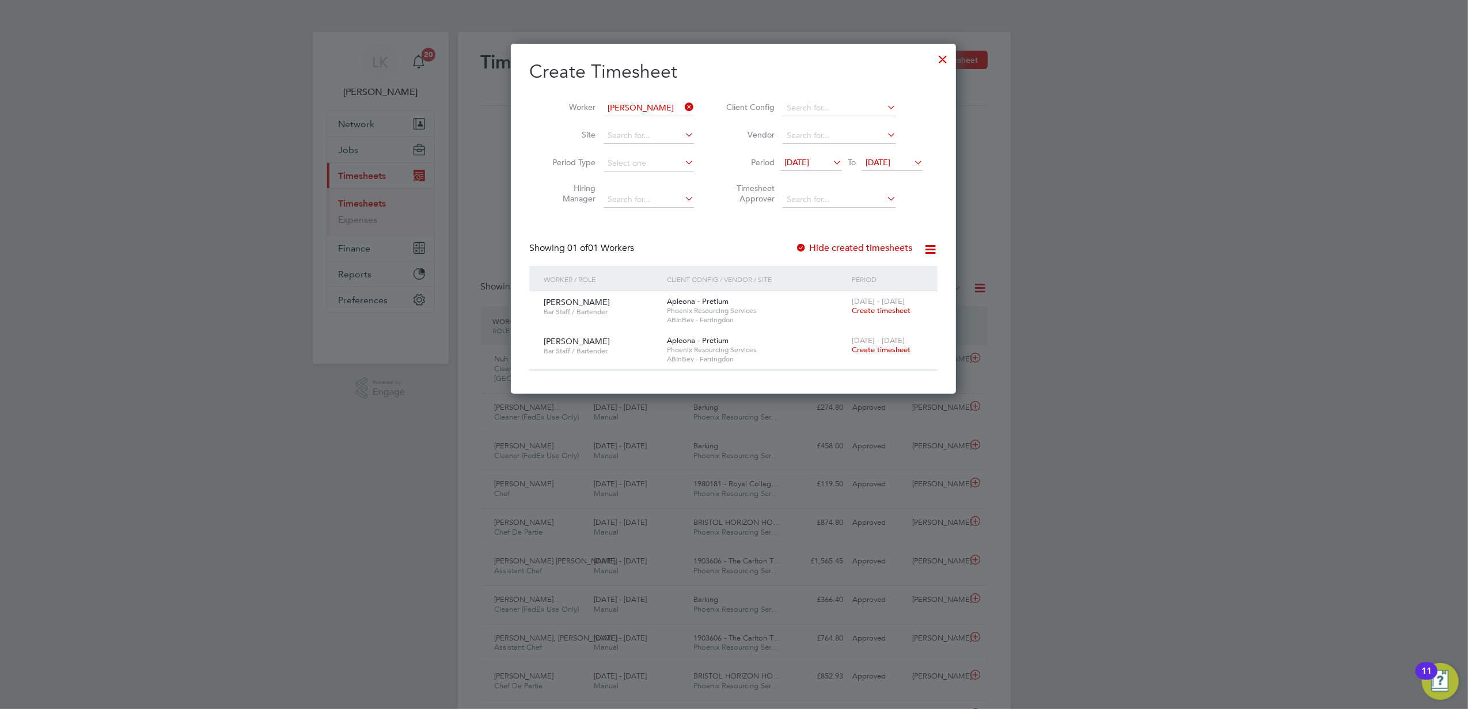
click at [881, 249] on label "Hide created timesheets" at bounding box center [853, 248] width 117 height 12
click at [830, 165] on icon at bounding box center [830, 162] width 0 height 16
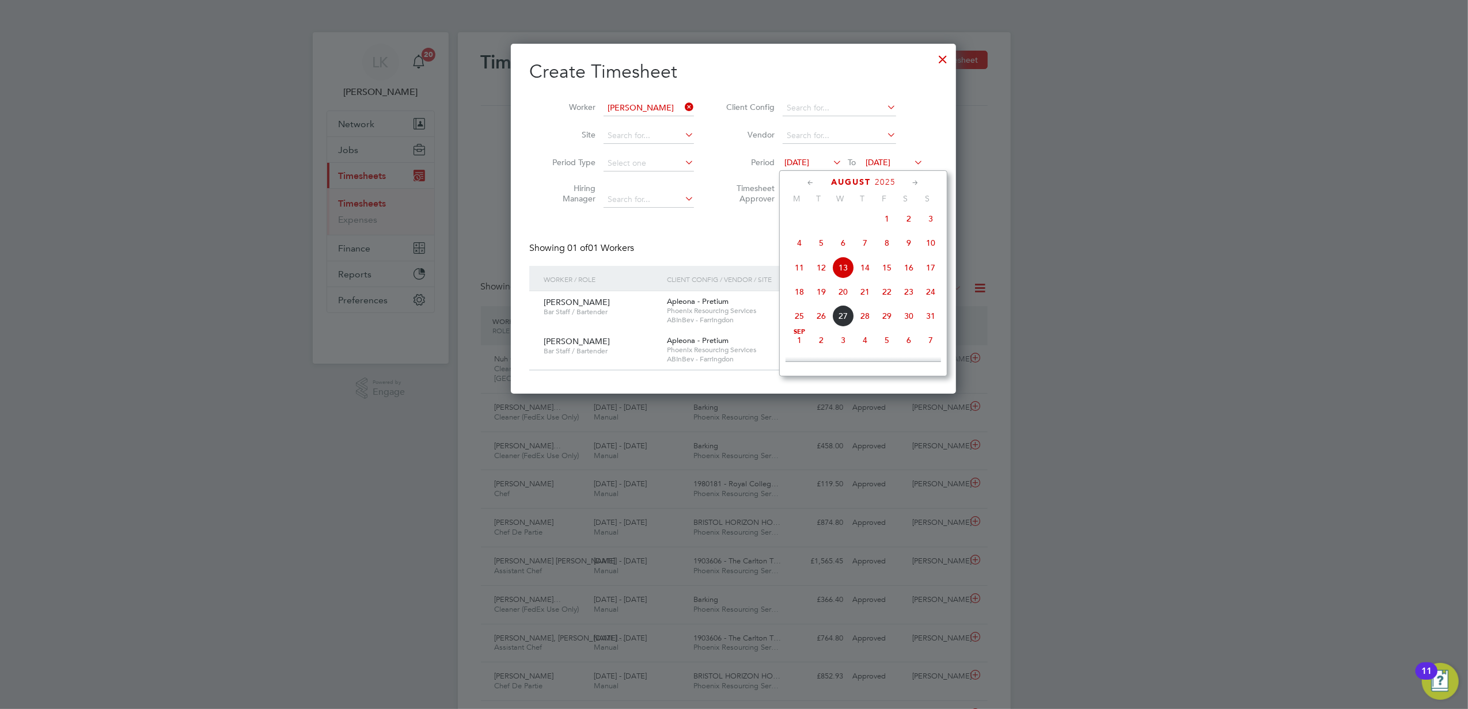
click at [799, 294] on span "18" at bounding box center [799, 292] width 22 height 22
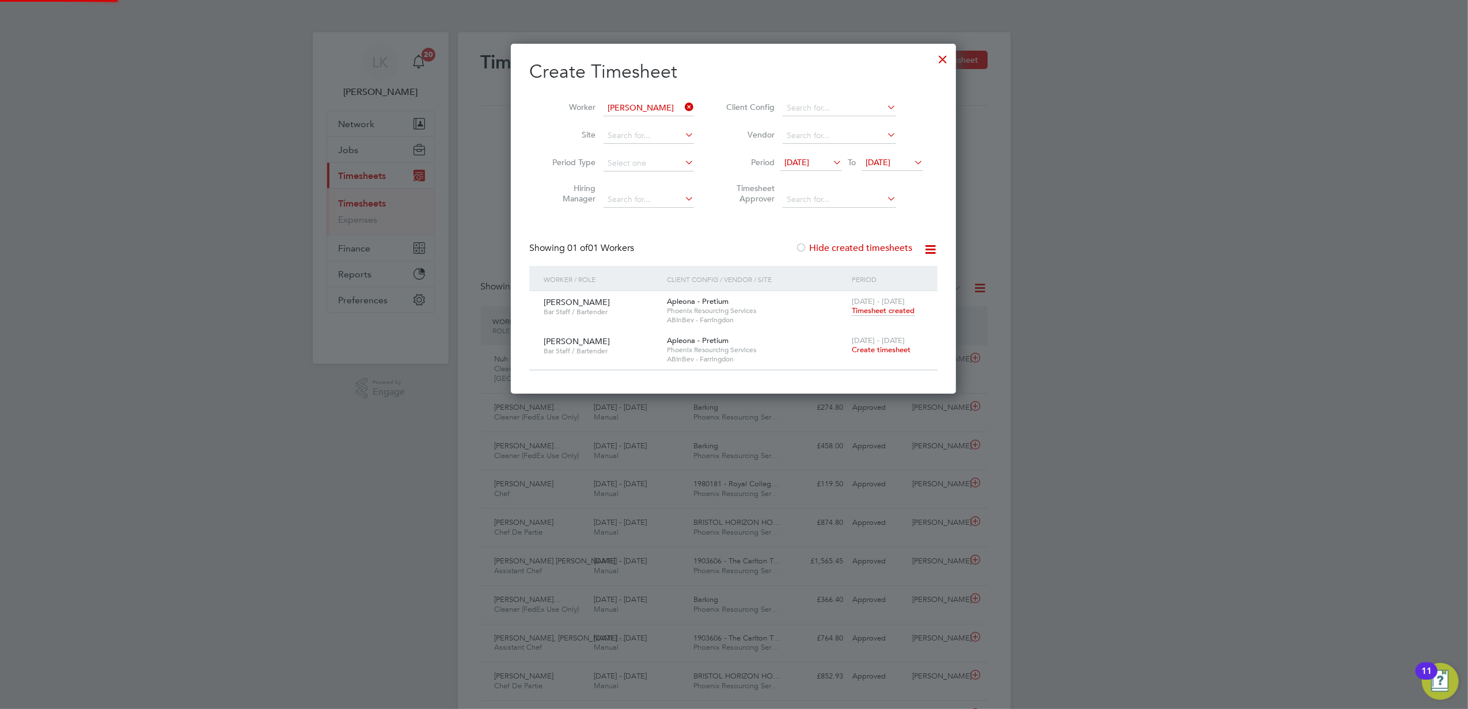
click at [743, 245] on div "Showing 01 of 01 Workers Hide created timesheets" at bounding box center [733, 254] width 408 height 24
click at [898, 310] on span "Timesheet created" at bounding box center [883, 311] width 63 height 10
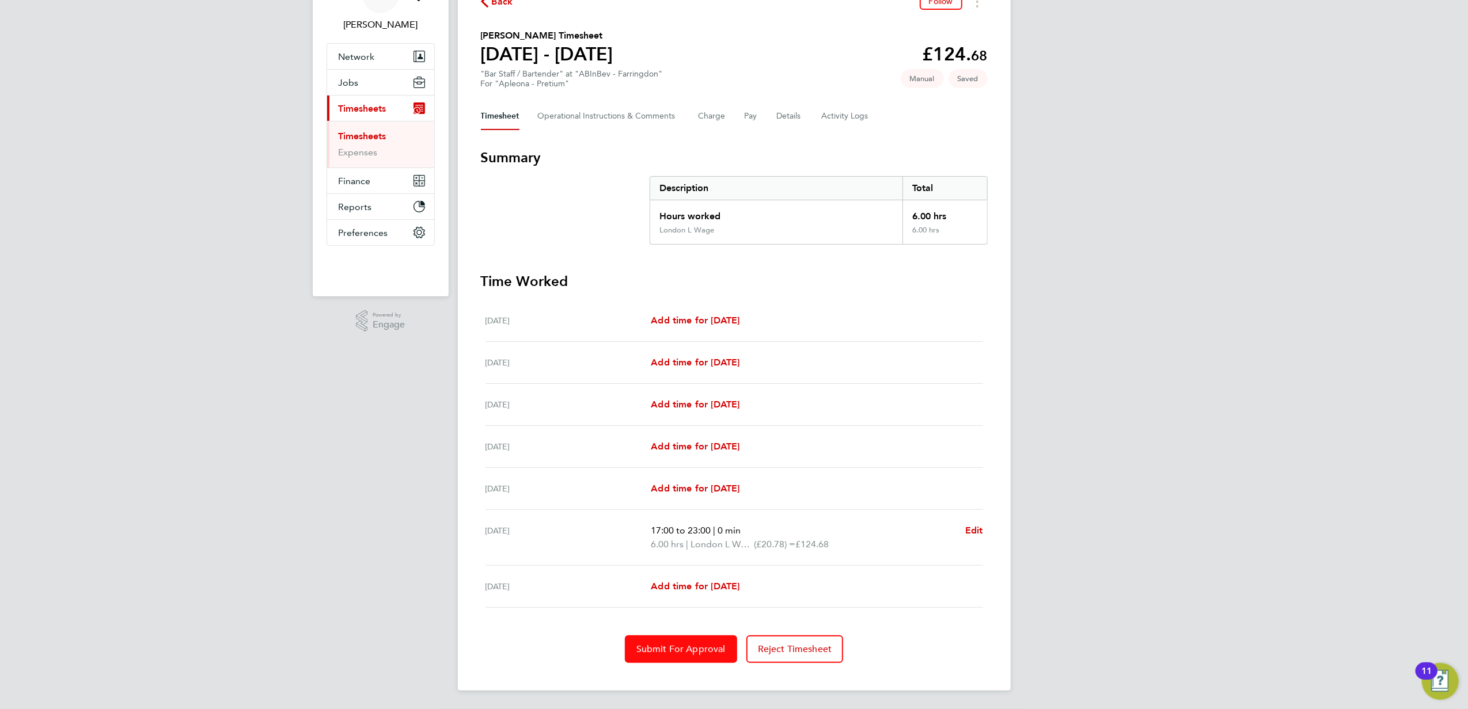
click at [684, 651] on span "Submit For Approval" at bounding box center [680, 650] width 89 height 12
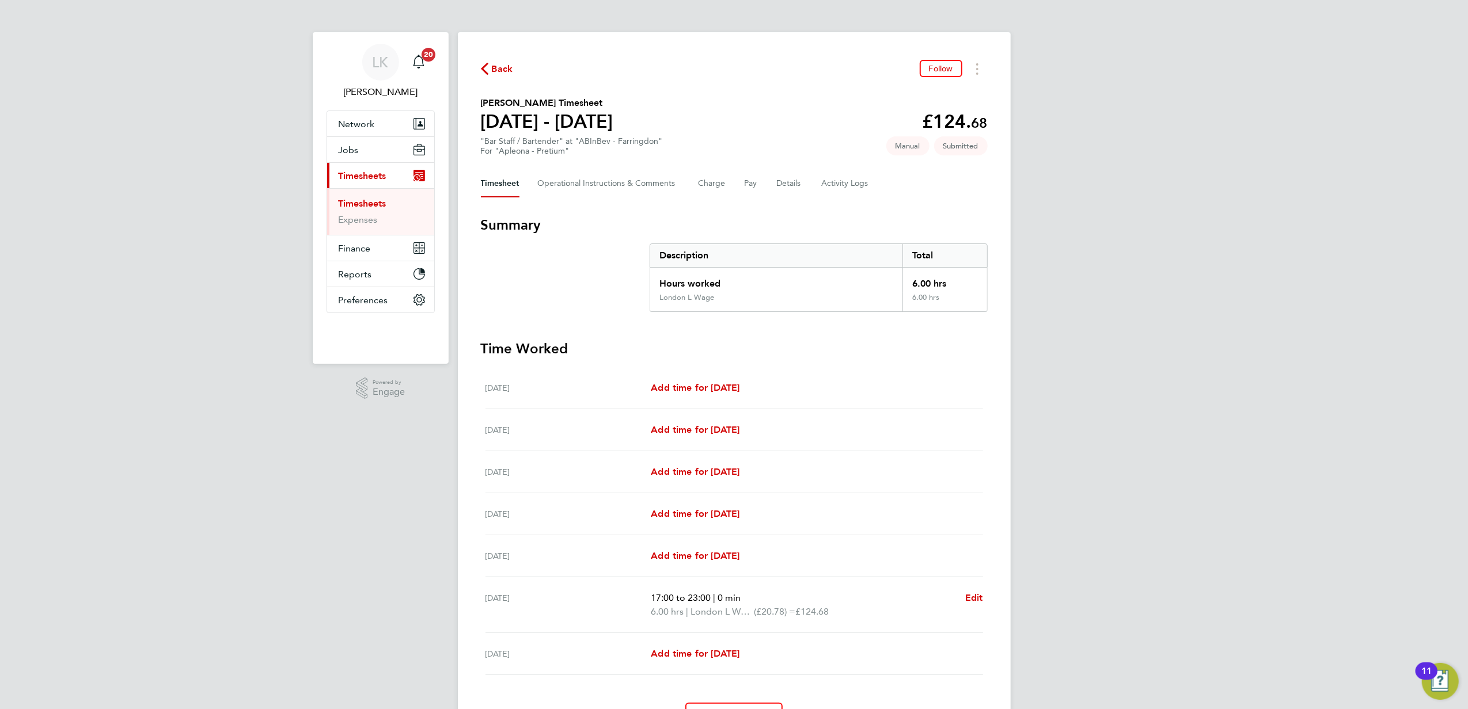
drag, startPoint x: 360, startPoint y: 199, endPoint x: 839, endPoint y: 92, distance: 491.4
click at [360, 199] on link "Timesheets" at bounding box center [363, 203] width 48 height 11
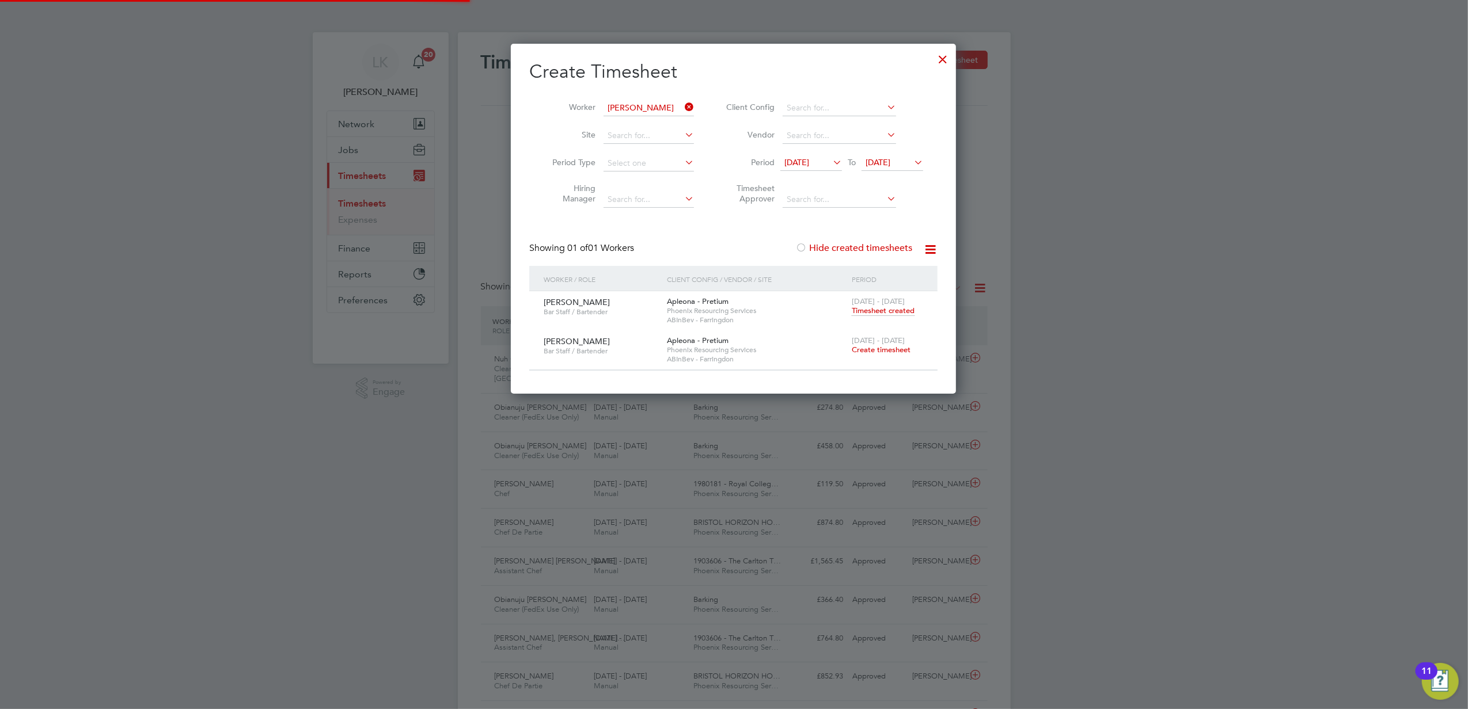
click at [942, 53] on div at bounding box center [942, 56] width 21 height 21
click at [942, 58] on div at bounding box center [942, 56] width 21 height 21
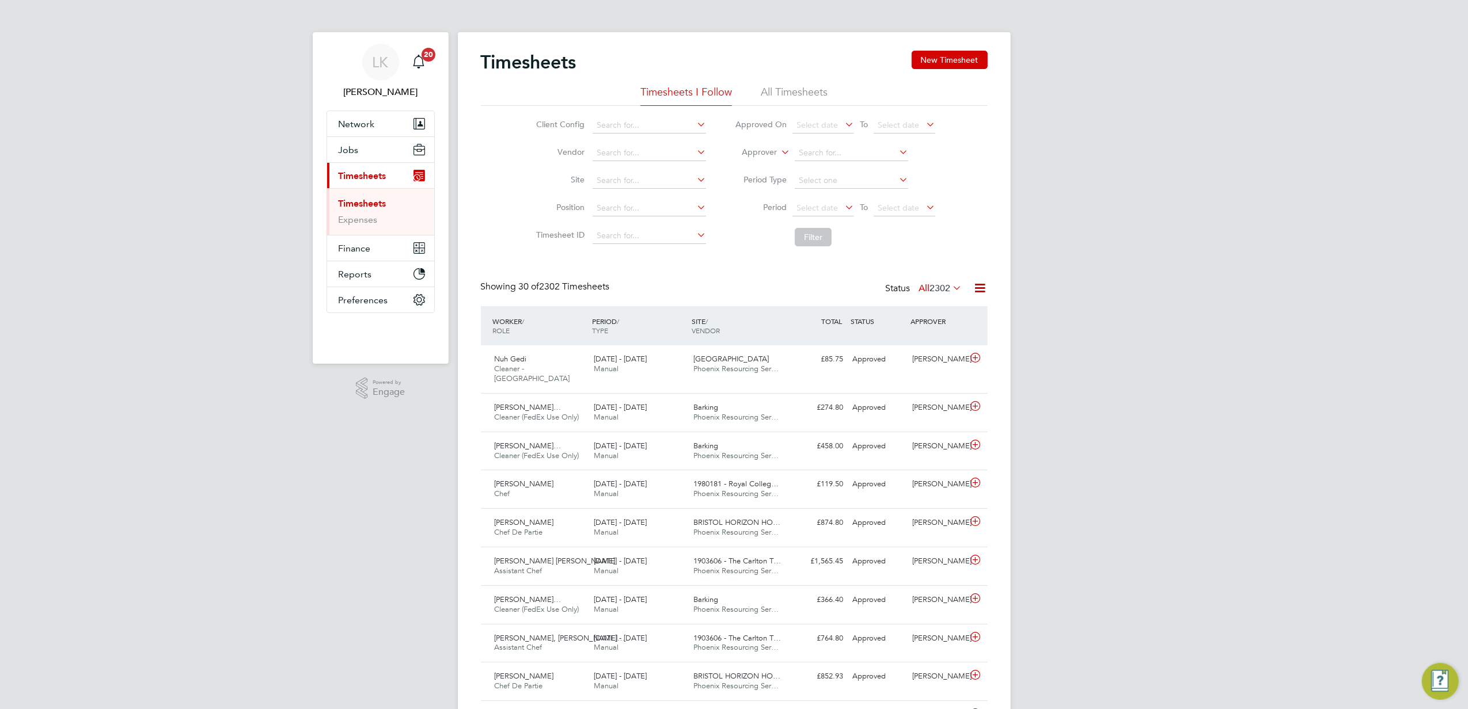
click at [381, 197] on ul "Timesheets Expenses" at bounding box center [380, 211] width 107 height 47
click at [371, 205] on link "Timesheets" at bounding box center [363, 203] width 48 height 11
click at [637, 208] on input at bounding box center [648, 208] width 113 height 16
click at [493, 185] on div "Client Config Vendor Site Position Timesheet ID Approved On Select date To Sele…" at bounding box center [734, 179] width 507 height 146
click at [935, 67] on button "New Timesheet" at bounding box center [949, 60] width 76 height 18
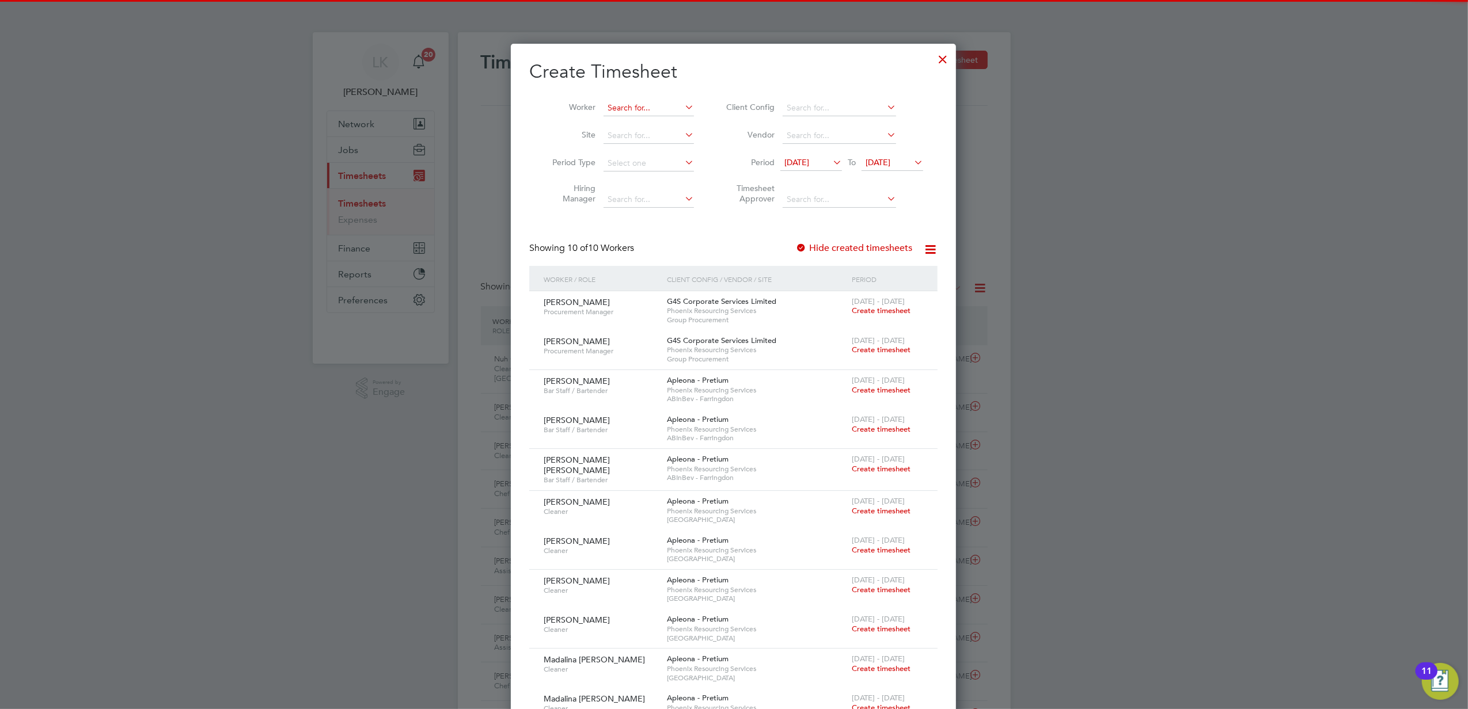
click at [641, 108] on input at bounding box center [648, 108] width 90 height 16
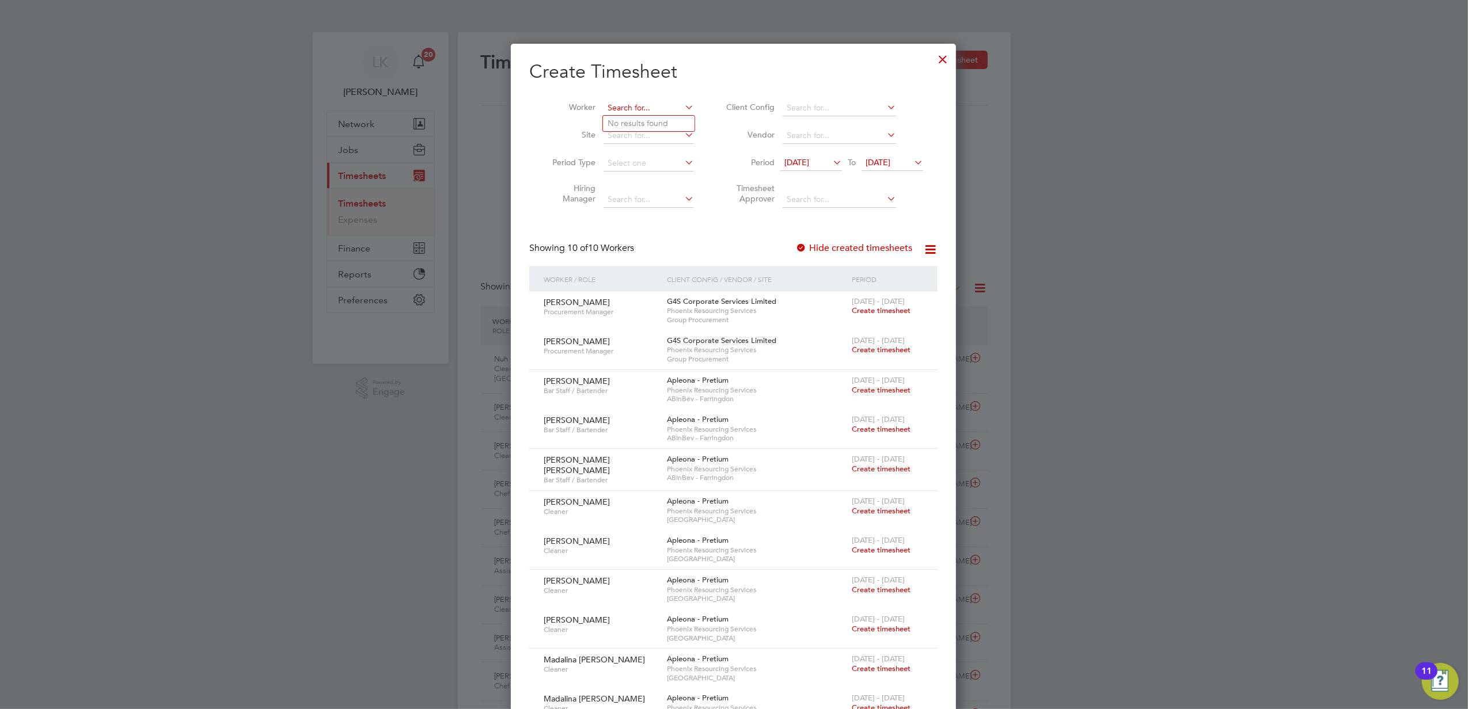
paste input "[PERSON_NAME]"
type input "[PERSON_NAME]"
click at [664, 125] on li "Anatolie Tinica" at bounding box center [649, 124] width 92 height 16
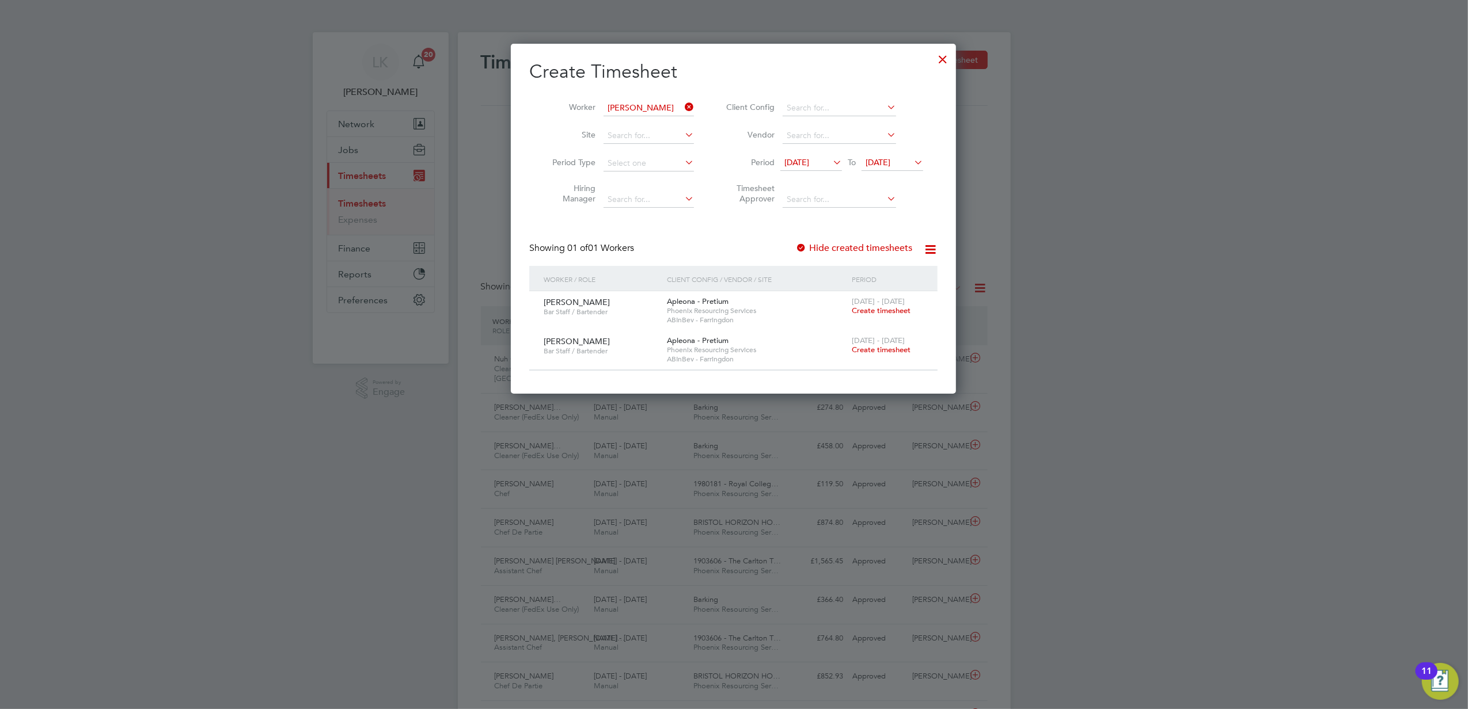
click at [868, 353] on span "Create timesheet" at bounding box center [881, 350] width 59 height 10
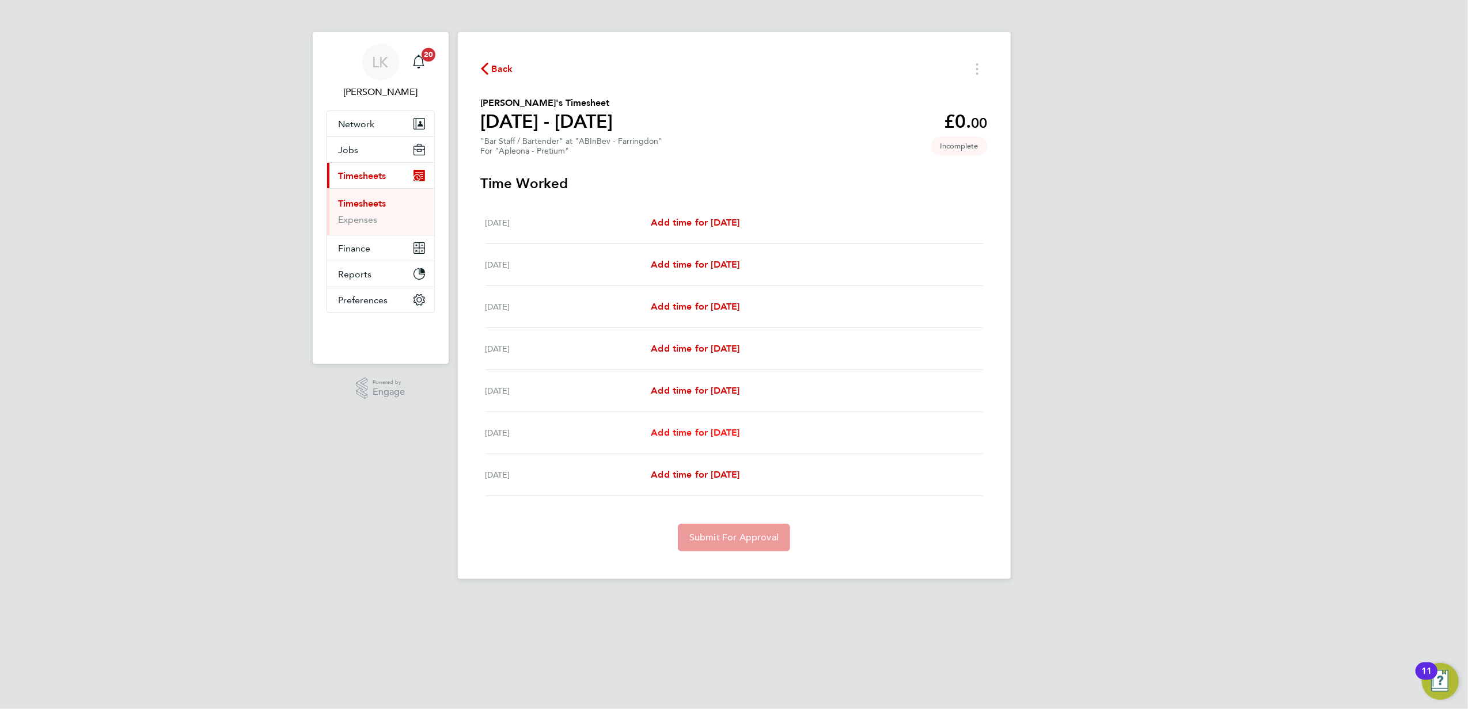
click at [701, 438] on span "Add time for Thu 21 Aug" at bounding box center [695, 432] width 89 height 11
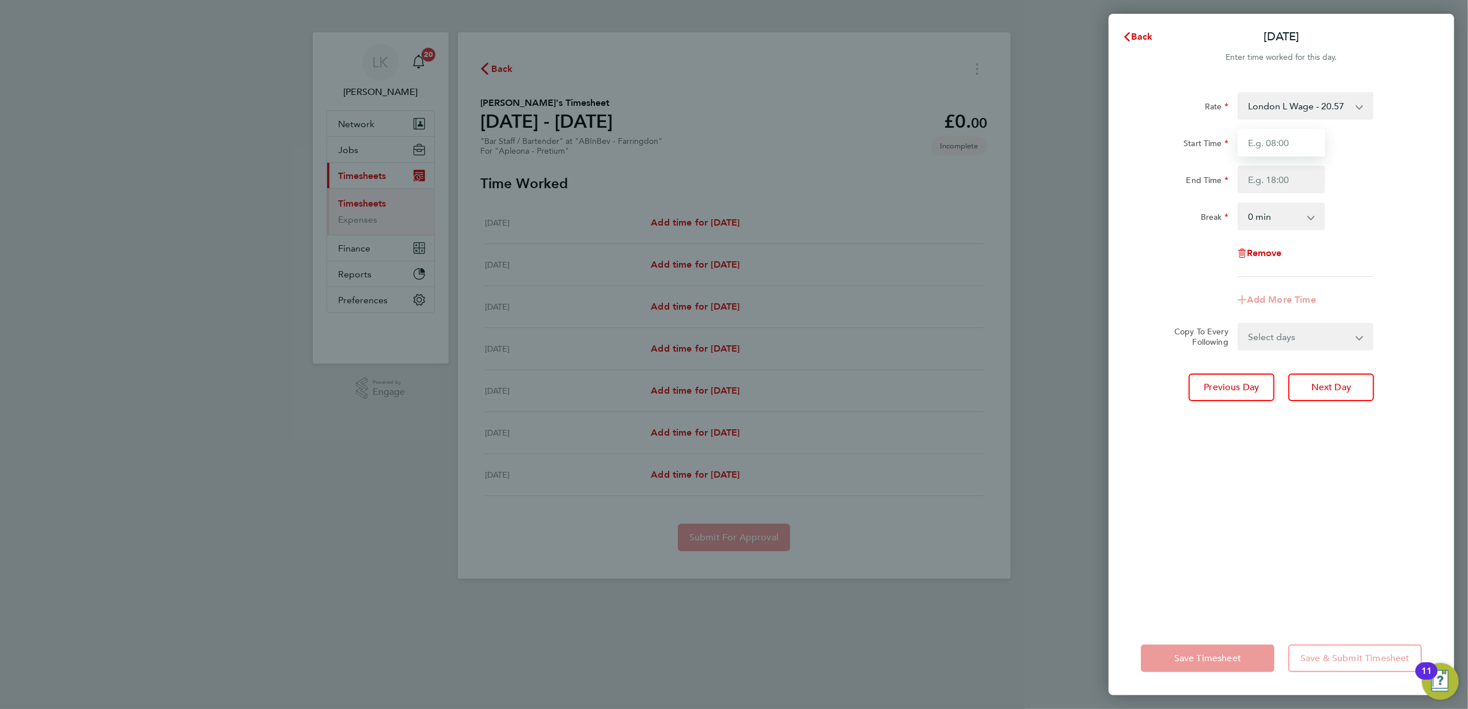
click at [1281, 138] on input "Start Time" at bounding box center [1281, 143] width 88 height 28
type input "17:00"
click at [1310, 169] on input "End Time" at bounding box center [1281, 180] width 88 height 28
type input "23:00"
click at [1377, 212] on div "Break 0 min 15 min 30 min 45 min 60 min 75 min 90 min" at bounding box center [1281, 217] width 290 height 28
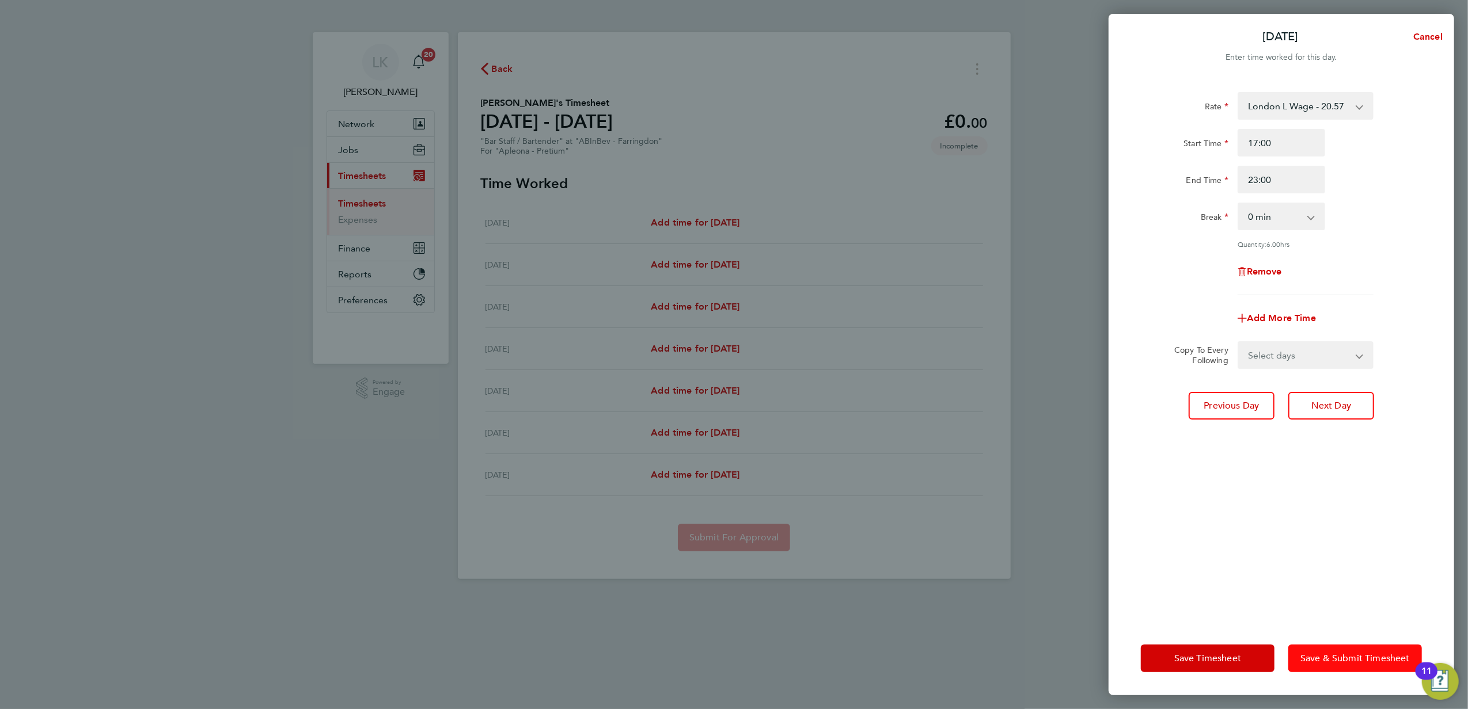
click at [1364, 658] on span "Save & Submit Timesheet" at bounding box center [1354, 659] width 109 height 12
